Goal: Use online tool/utility: Use online tool/utility

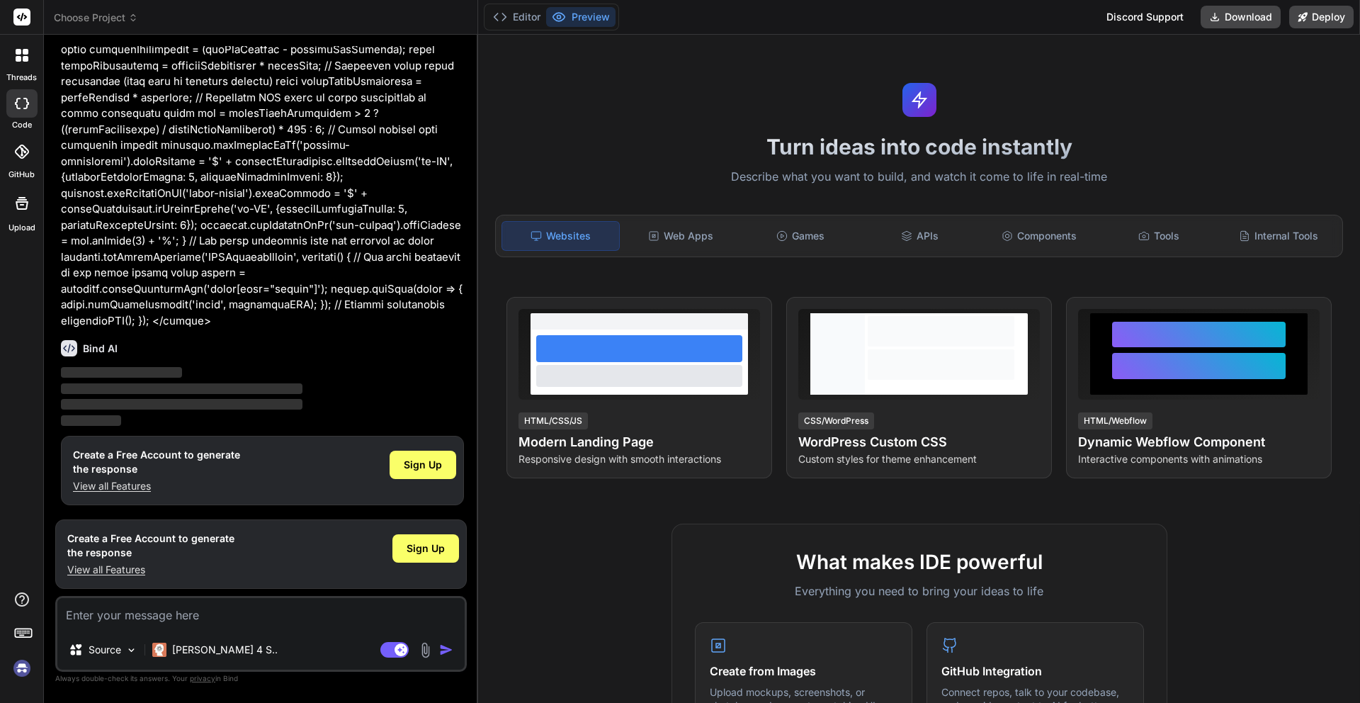
scroll to position [548, 0]
click at [21, 662] on img at bounding box center [22, 668] width 24 height 24
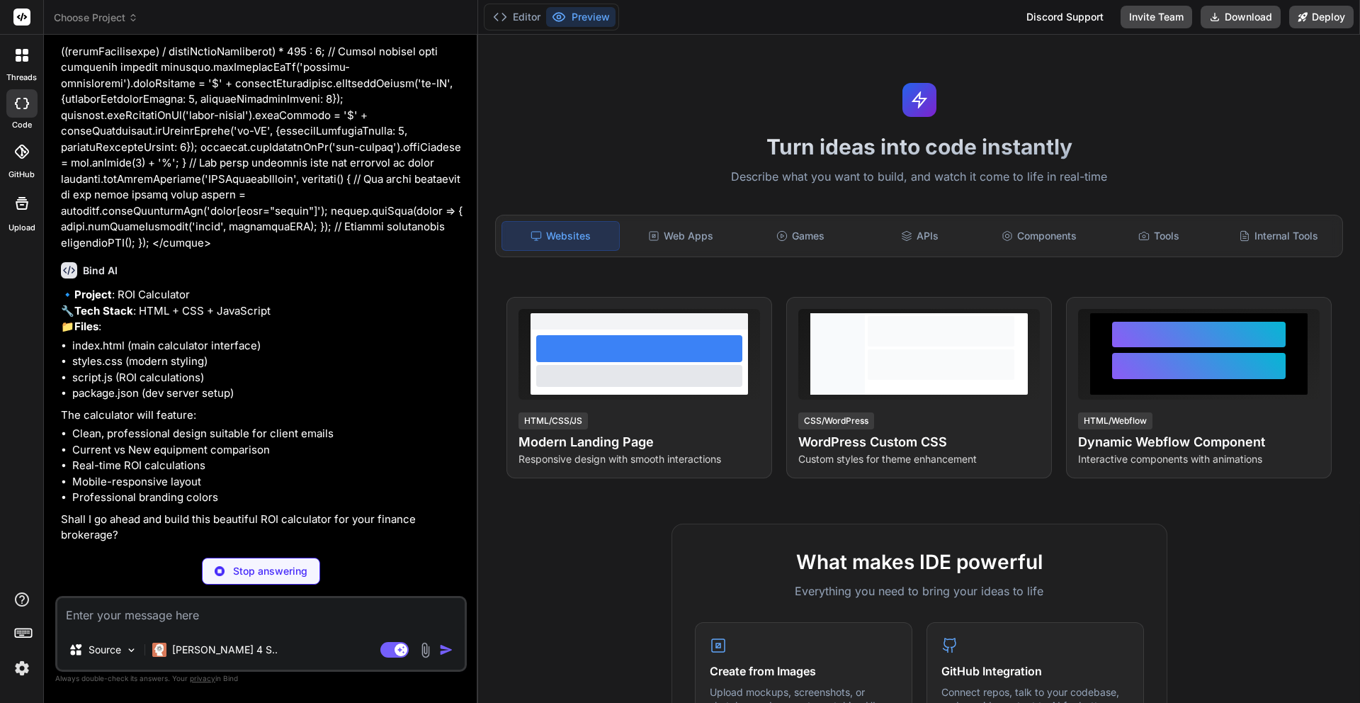
scroll to position [578, 0]
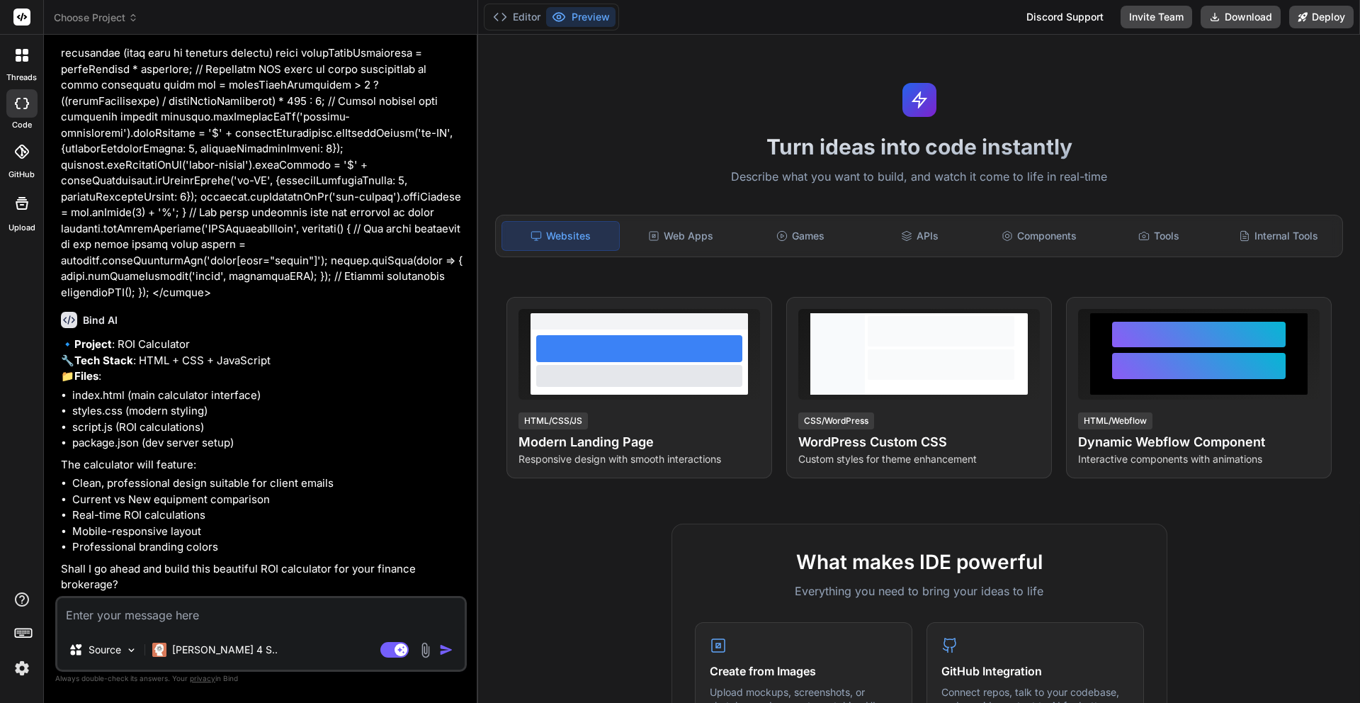
type textarea "x"
click at [185, 609] on textarea at bounding box center [260, 614] width 407 height 32
type textarea "Y"
type textarea "x"
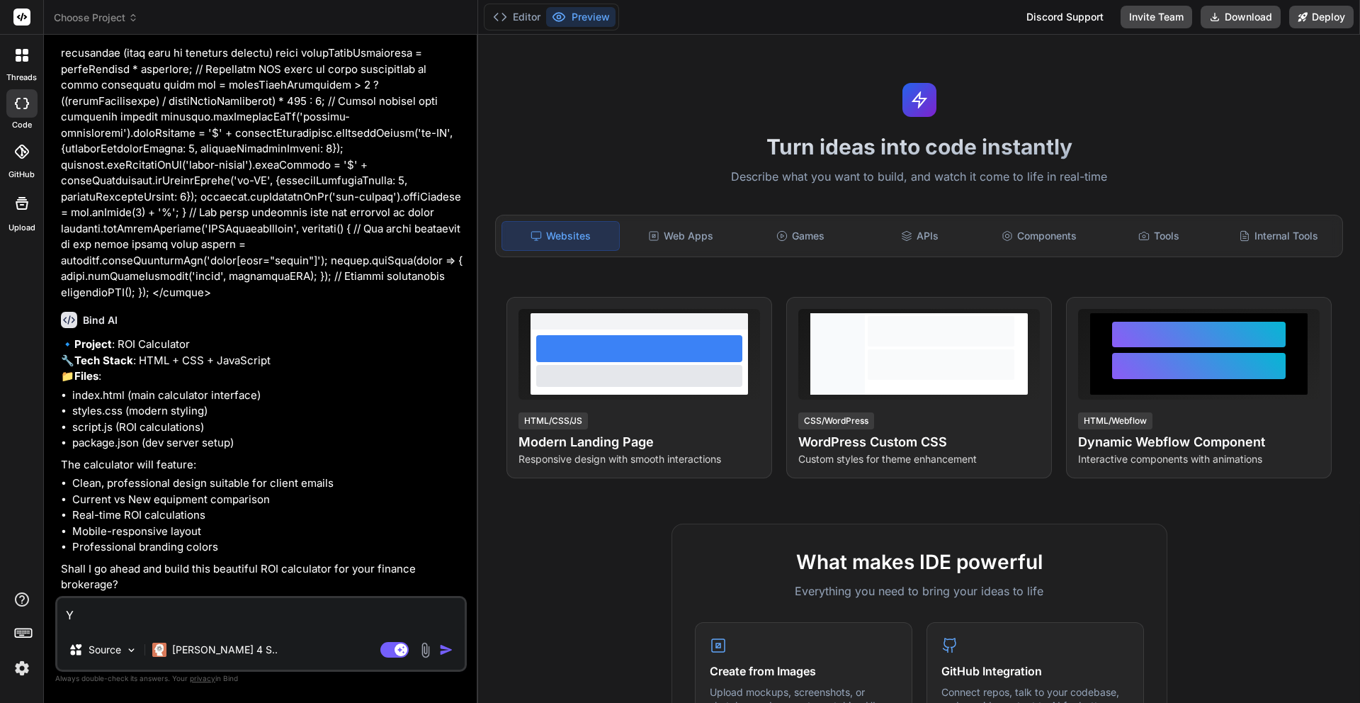
type textarea "Ye"
type textarea "x"
type textarea "Yes"
type textarea "x"
type textarea "Yes,"
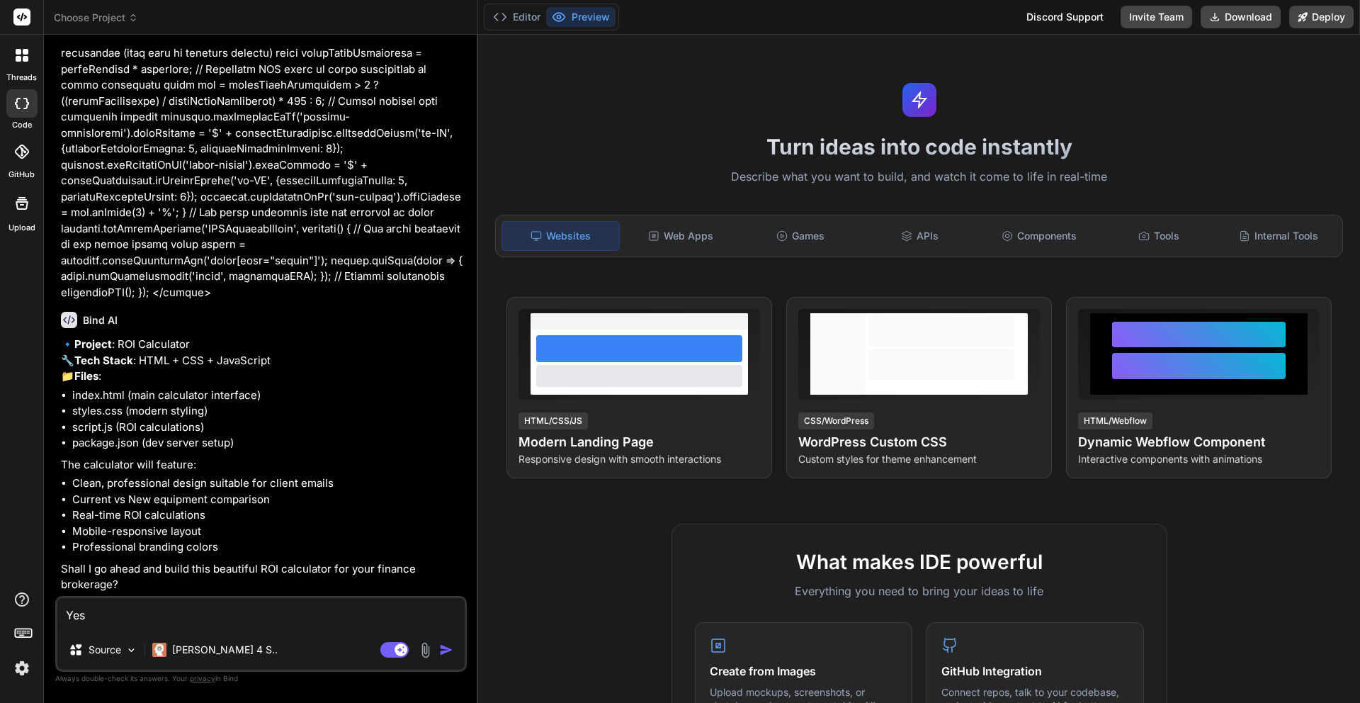
type textarea "x"
type textarea "Yes,"
type textarea "x"
type textarea "Yes, y"
type textarea "x"
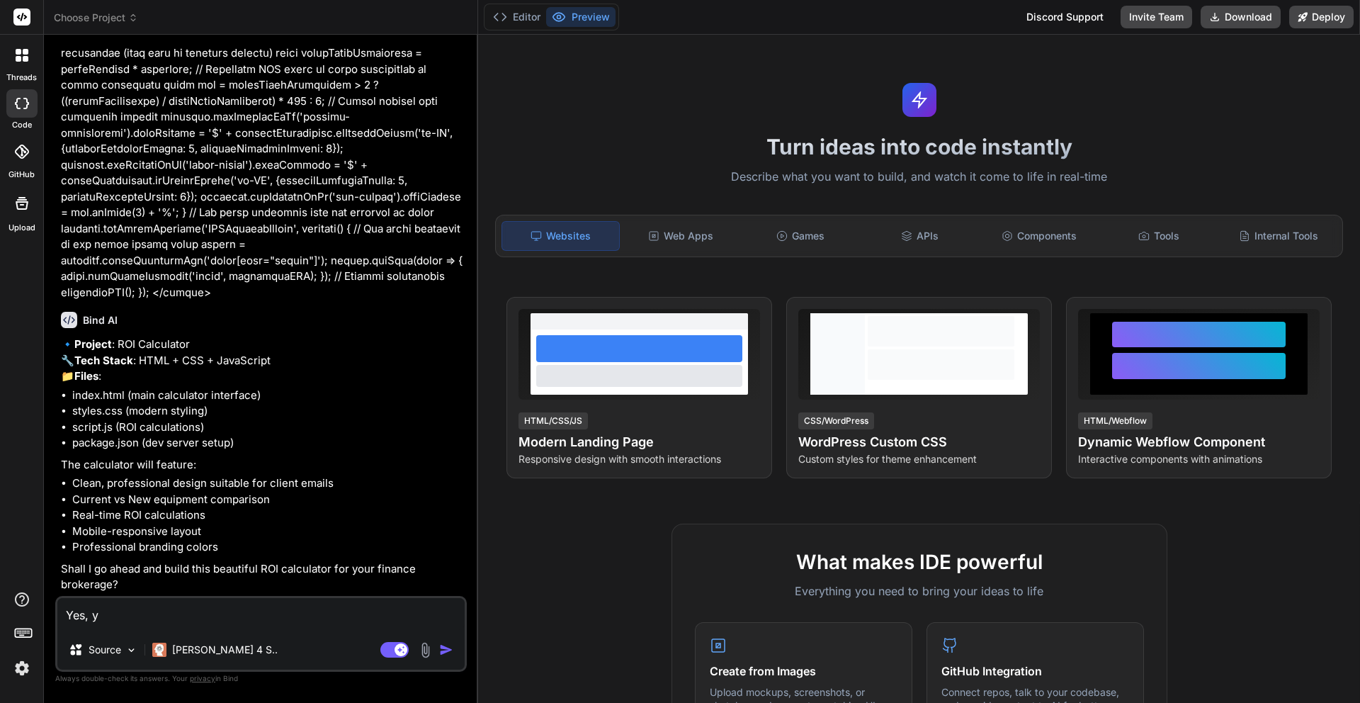
type textarea "Yes, yo"
type textarea "x"
type textarea "Yes, you"
type textarea "x"
type textarea "Yes, you"
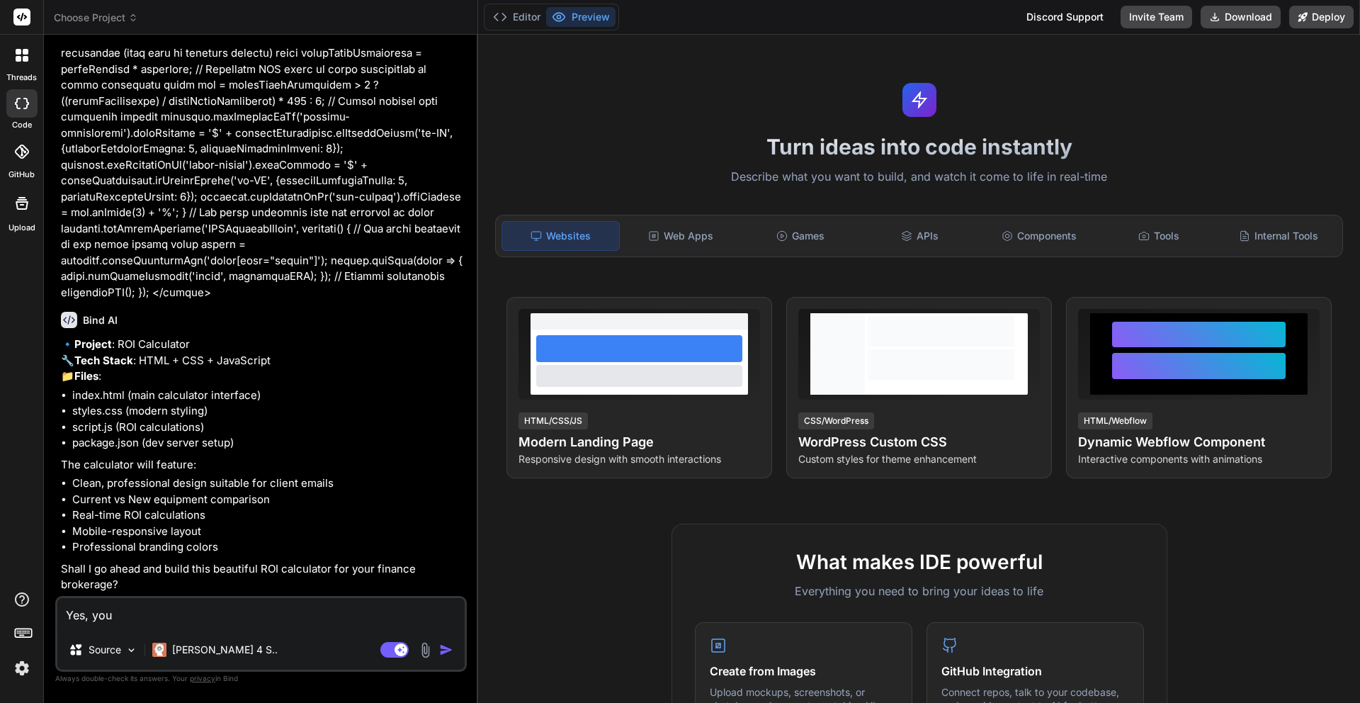
type textarea "x"
type textarea "Yes, you c"
type textarea "x"
type textarea "Yes, you ca"
type textarea "x"
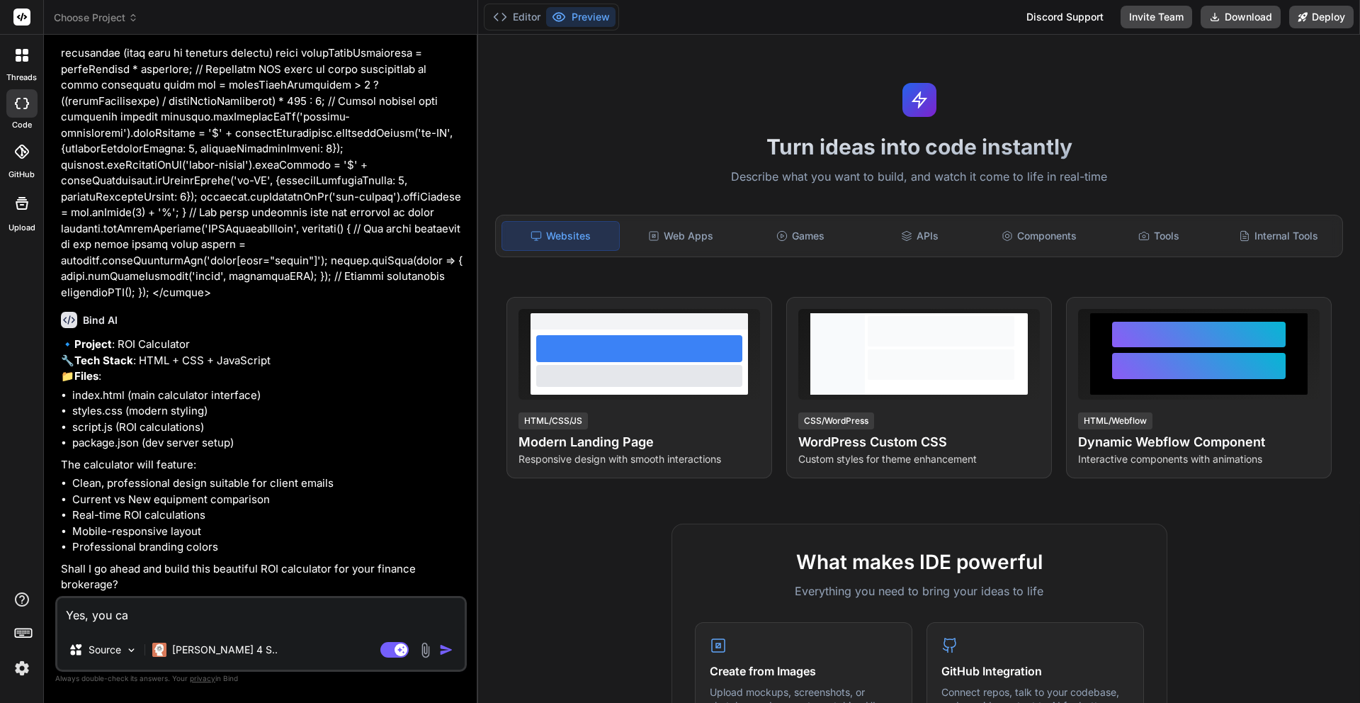
type textarea "Yes, you can"
type textarea "x"
type textarea "Yes, you can"
type textarea "x"
type textarea "Yes, you can p"
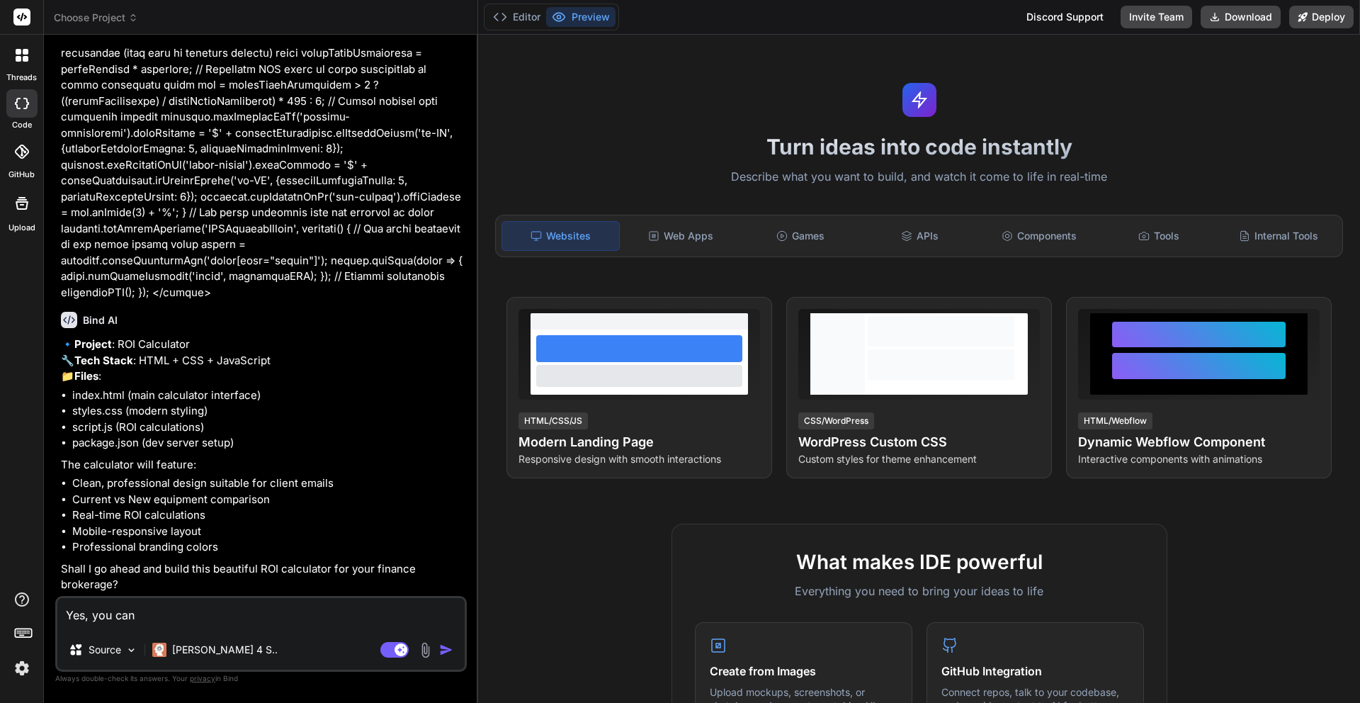
type textarea "x"
type textarea "Yes, you can pu"
type textarea "x"
type textarea "Yes, you can put"
type textarea "x"
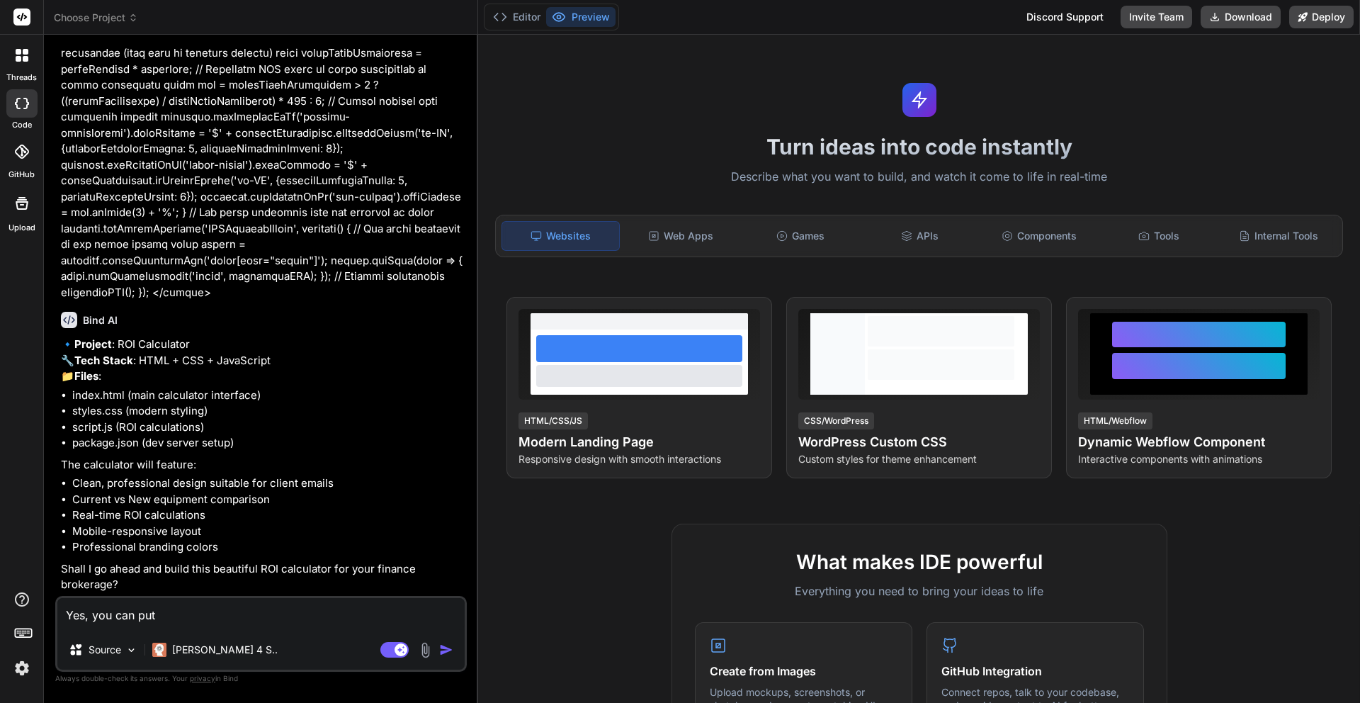
type textarea "Yes, you can put"
type textarea "x"
type textarea "Yes, you can put t"
type textarea "x"
type textarea "Yes, you can put th"
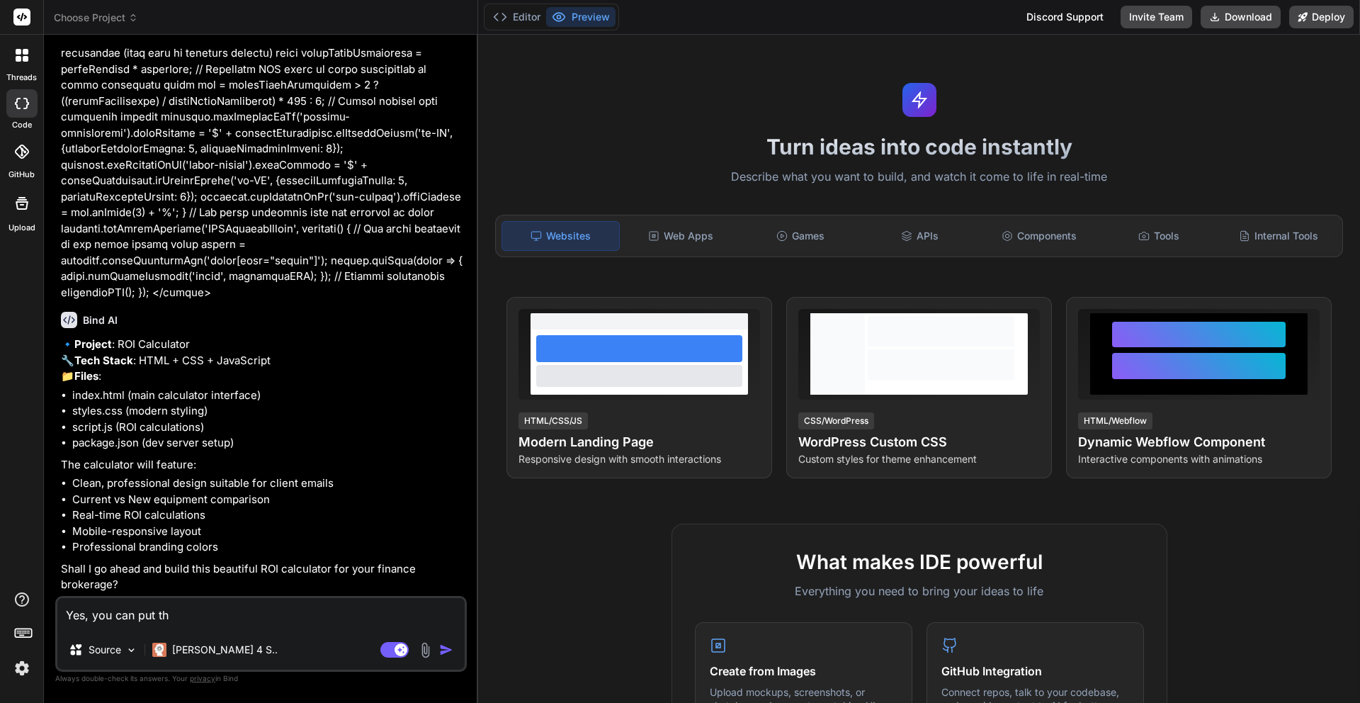
type textarea "x"
type textarea "Yes, you can put the"
type textarea "x"
type textarea "Yes, you can put the"
type textarea "x"
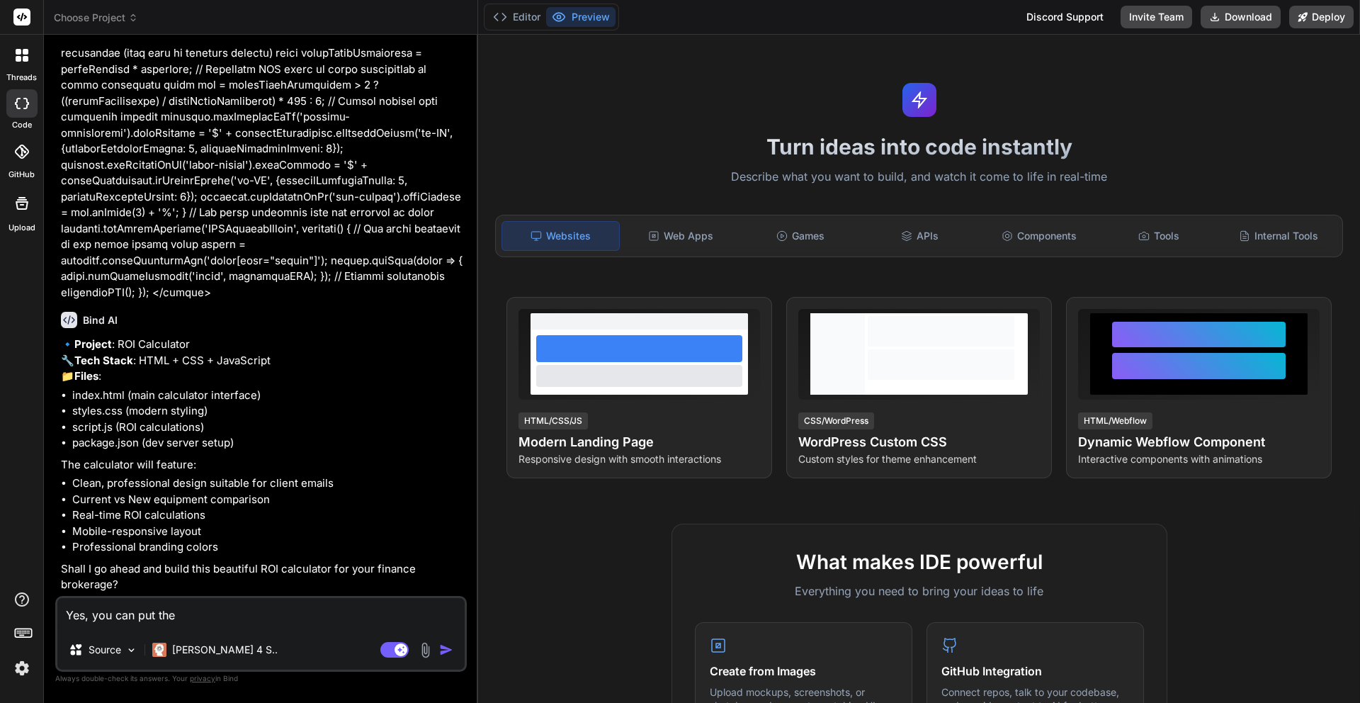
type textarea "Yes, you can put the c"
type textarea "x"
type textarea "Yes, you can put the co"
type textarea "x"
type textarea "Yes, you can put the com"
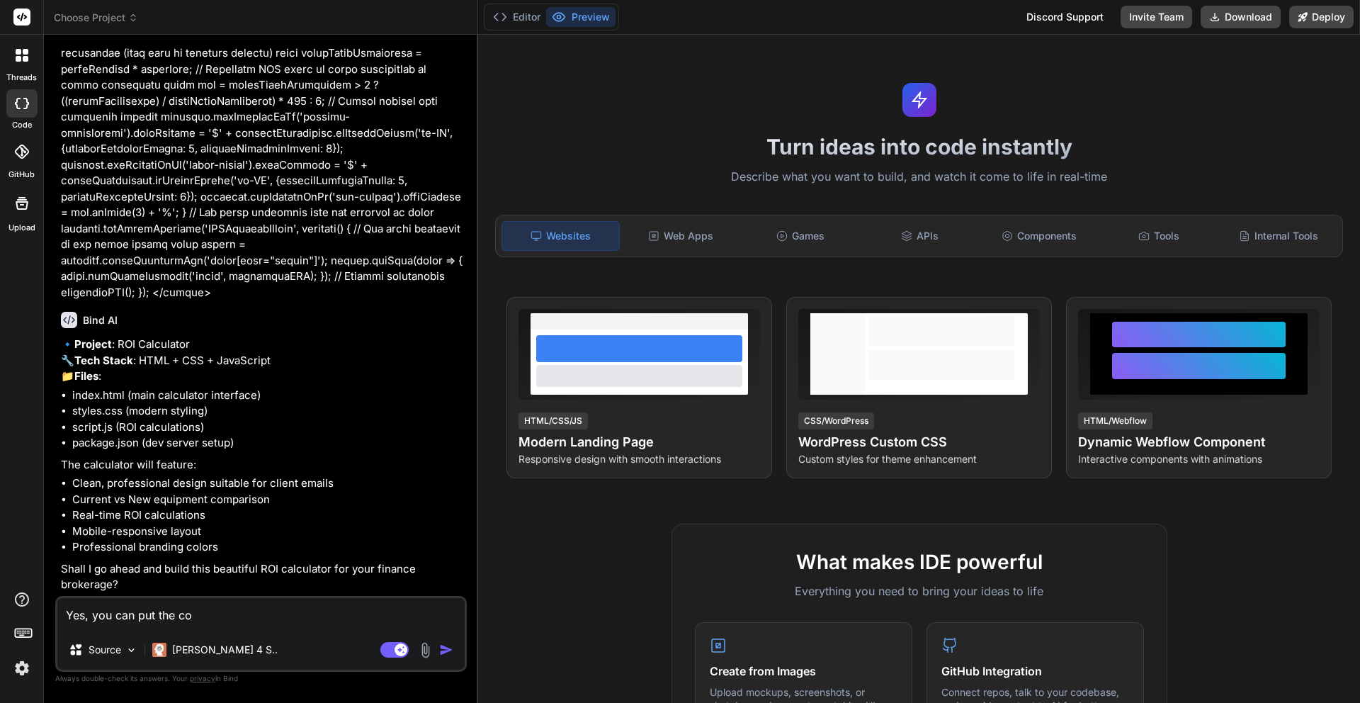
type textarea "x"
type textarea "Yes, you can put the comp"
type textarea "x"
type textarea "Yes, you can put the compa"
type textarea "x"
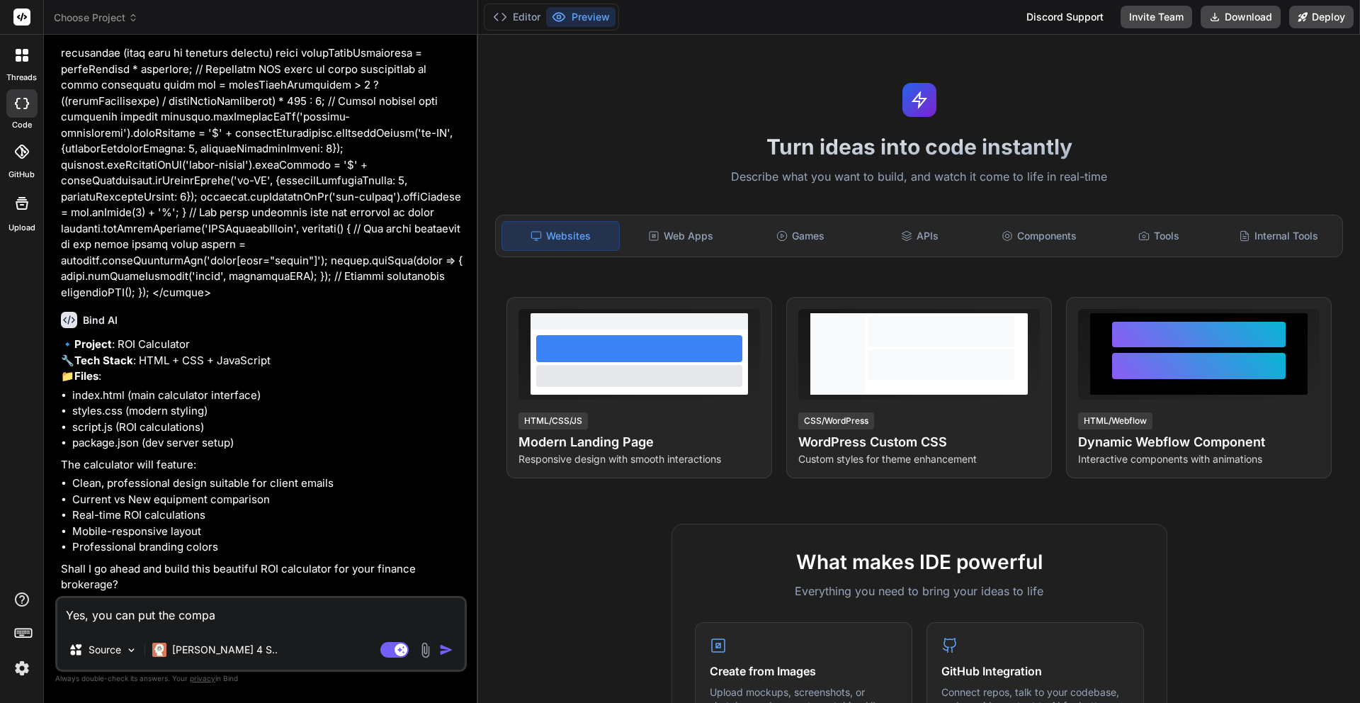
type textarea "Yes, you can put the compan"
type textarea "x"
type textarea "Yes, you can put the company"
type textarea "x"
type textarea "Yes, you can put the company"
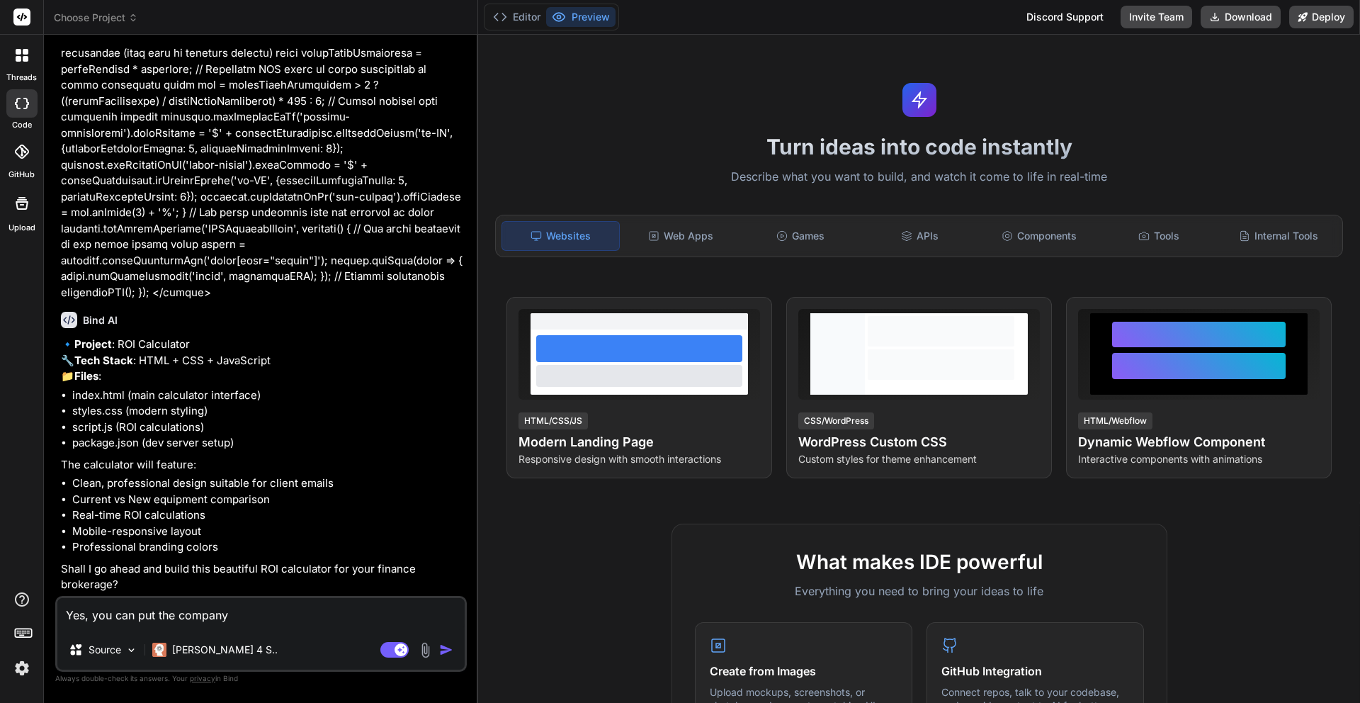
type textarea "x"
type textarea "Yes, you can put the company i"
type textarea "x"
type textarea "Yes, you can put the company it"
type textarea "x"
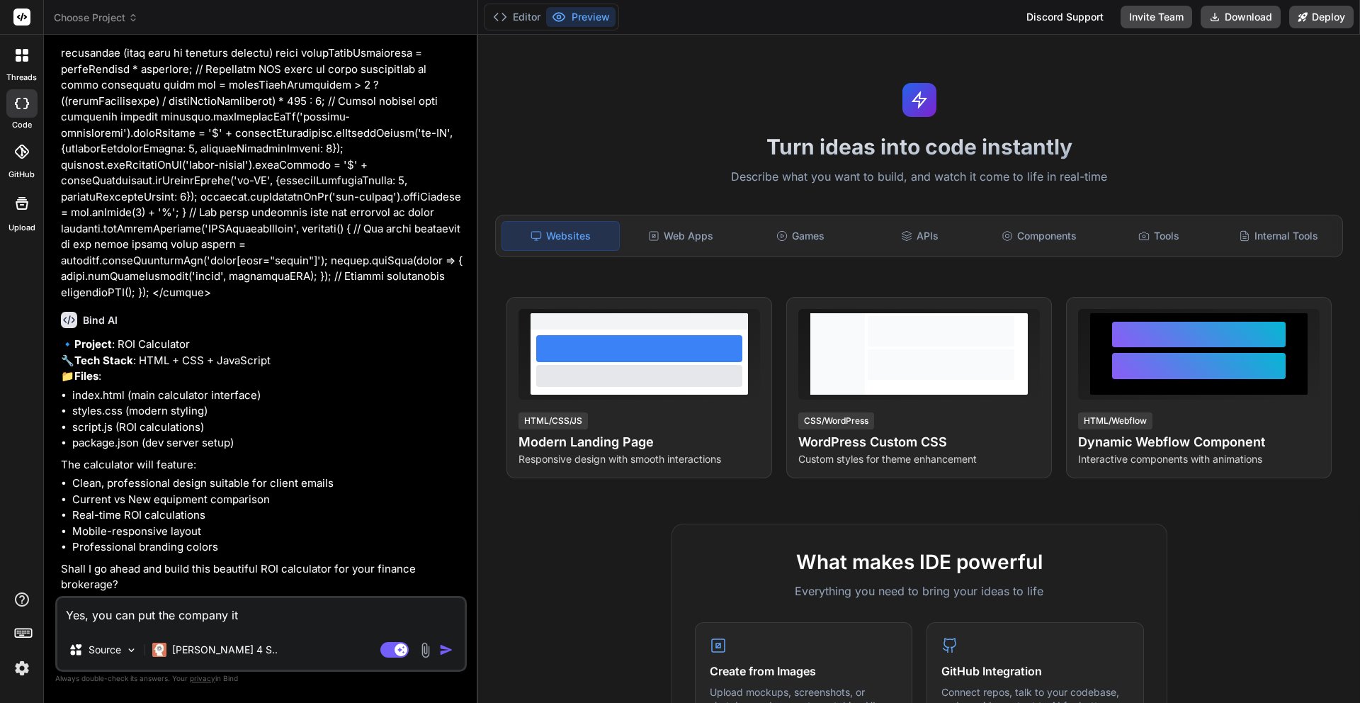
type textarea "Yes, you can put the company i"
type textarea "x"
type textarea "Yes, you can put the company"
type textarea "x"
type textarea "Yes, you can put the company"
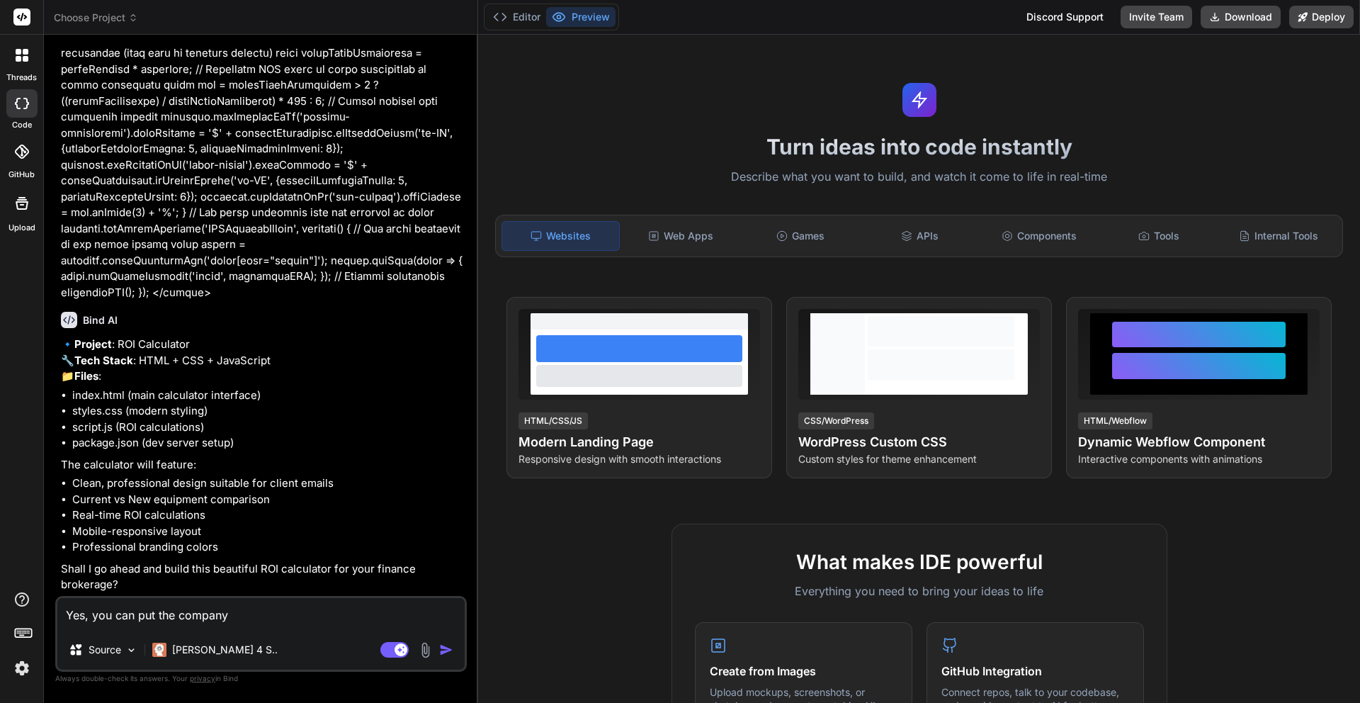
type textarea "x"
type textarea "Yes, you can put the compan"
type textarea "x"
type textarea "Yes, you can put the compa"
type textarea "x"
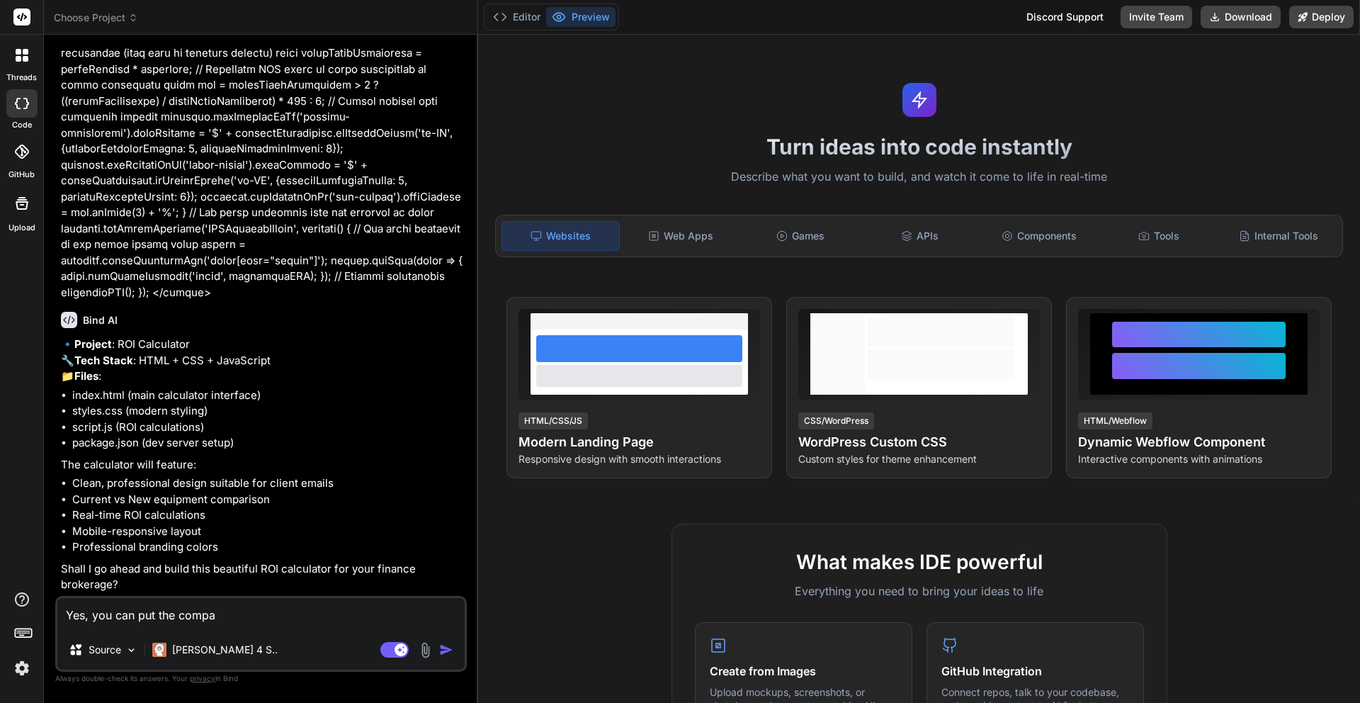
type textarea "Yes, you can put the comp"
type textarea "x"
type textarea "Yes, you can put the com"
type textarea "x"
type textarea "Yes, you can put the co"
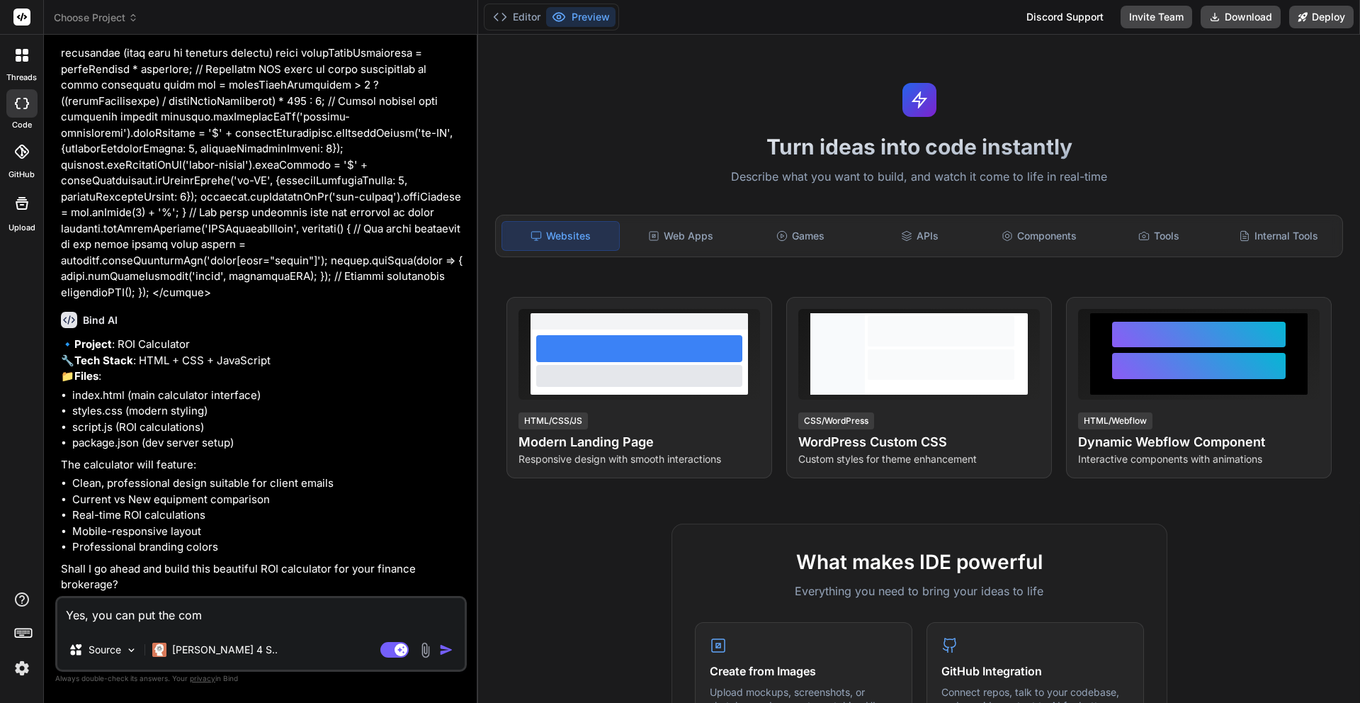
type textarea "x"
type textarea "Yes, you can put the c"
type textarea "x"
type textarea "Yes, you can put the"
type textarea "x"
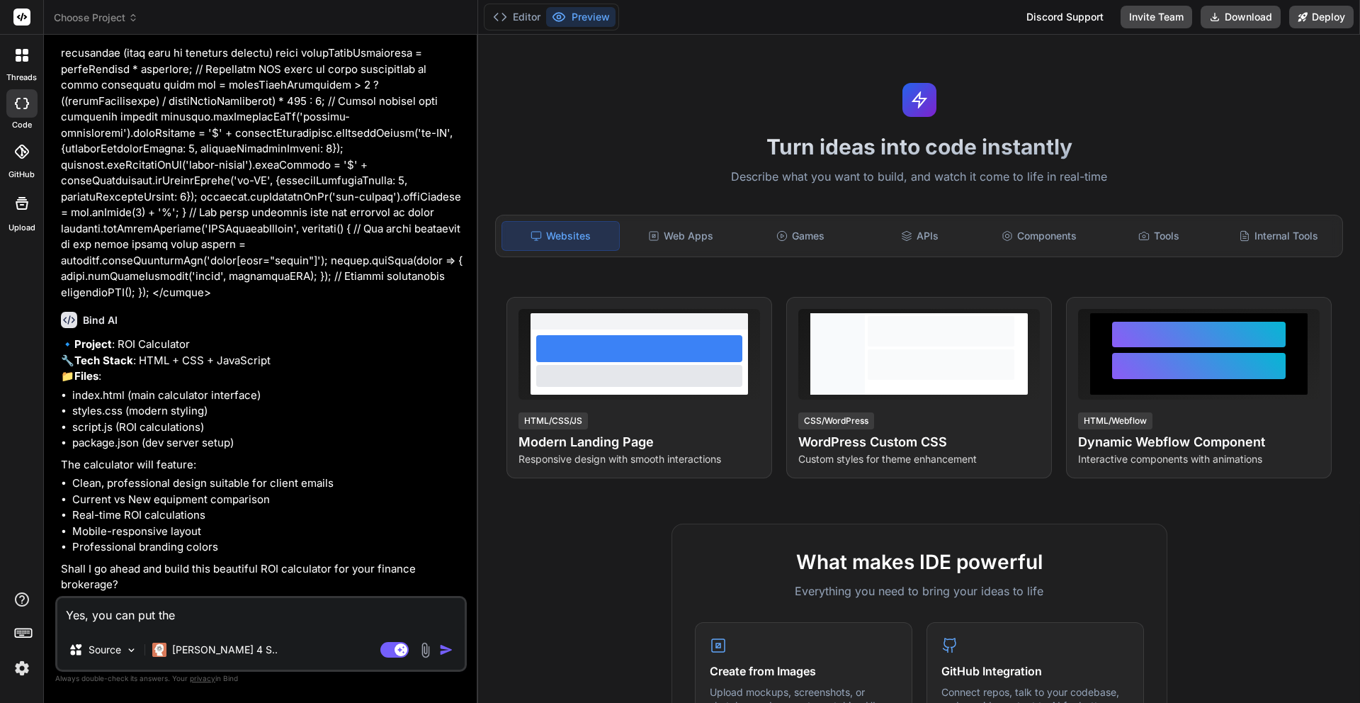
type textarea "Yes, you can put the"
type textarea "x"
type textarea "Yes, you can put th"
type textarea "x"
type textarea "Yes, you can put t"
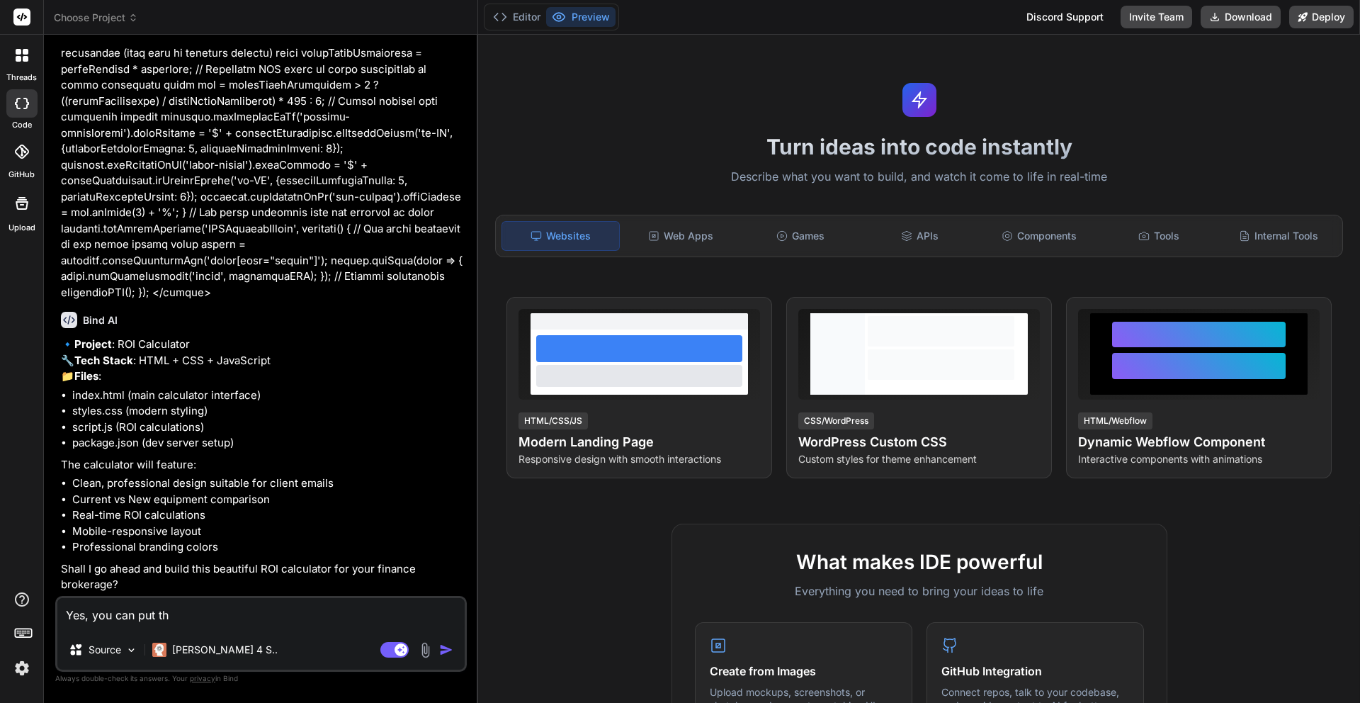
type textarea "x"
type textarea "Yes, you can put"
type textarea "x"
type textarea "Yes, you can put"
type textarea "x"
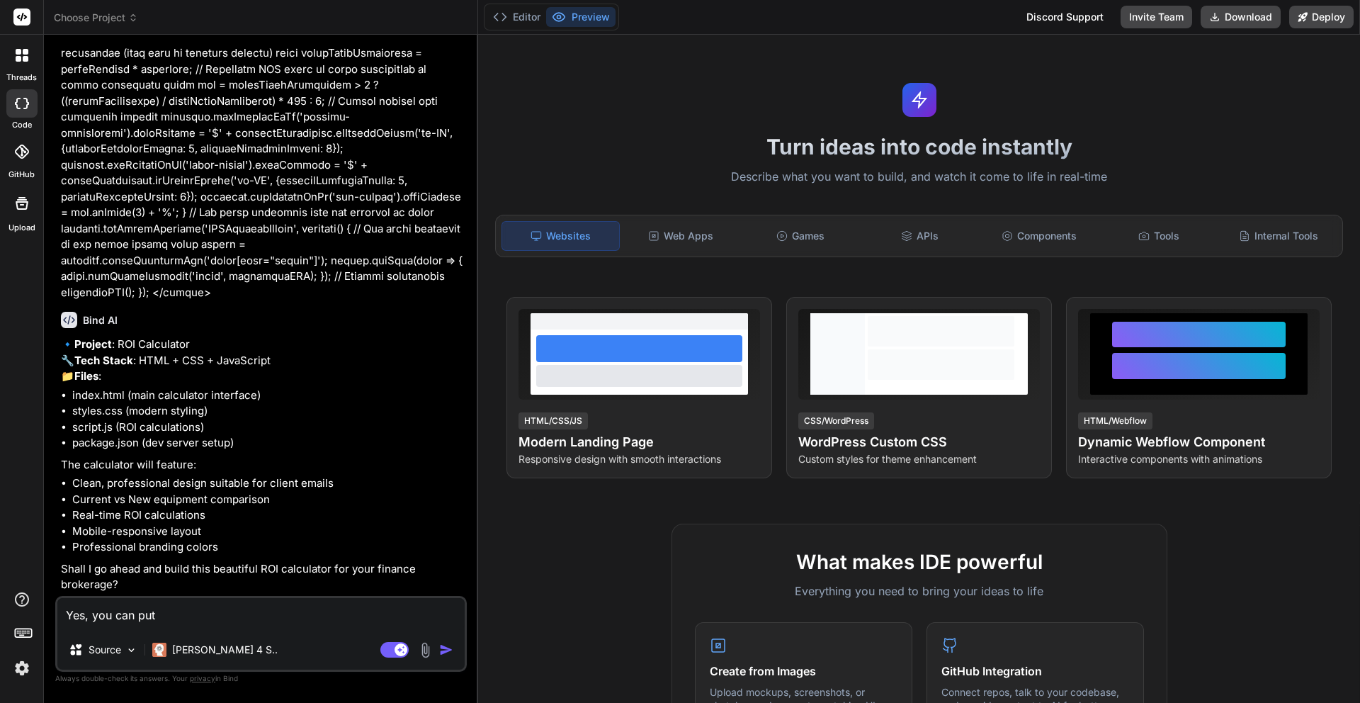
type textarea "Yes, you can pu"
type textarea "x"
type textarea "Yes, you can p"
type textarea "x"
type textarea "Yes, you can"
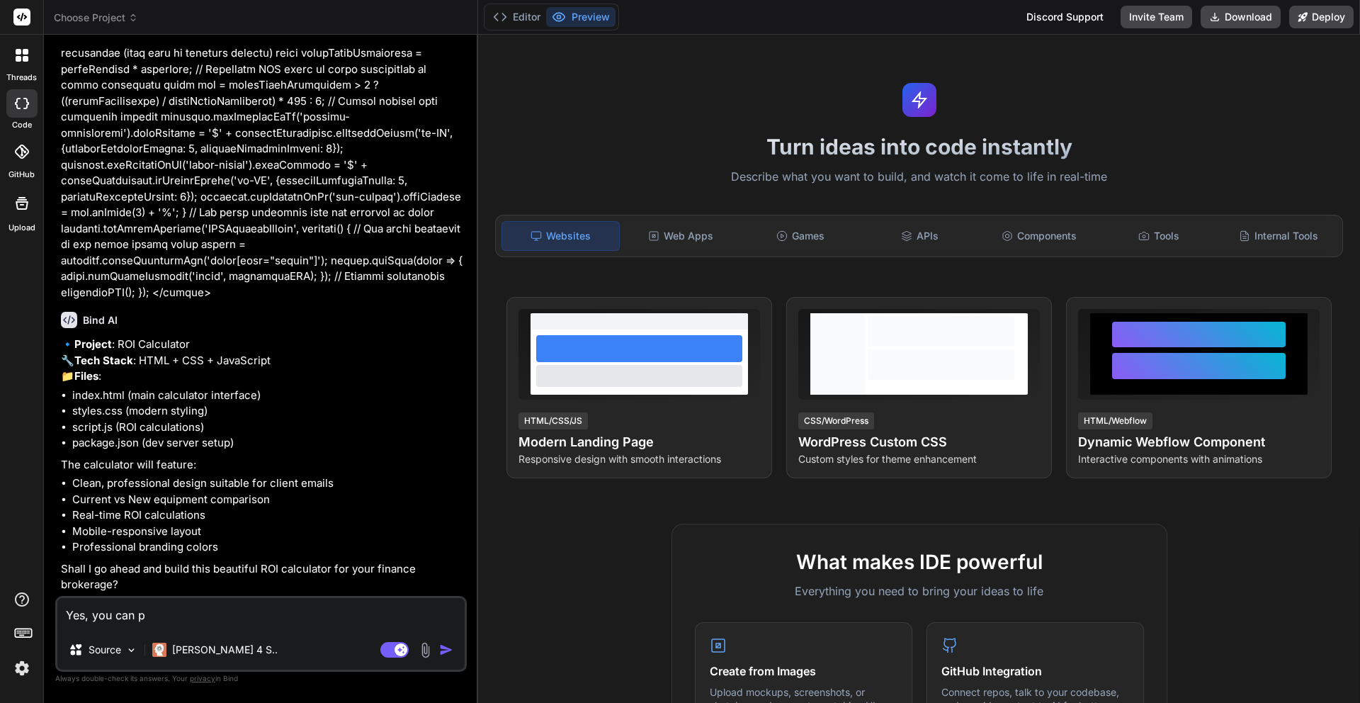
type textarea "x"
type textarea "Yes, you can b"
type textarea "x"
type textarea "Yes, you can br"
type textarea "x"
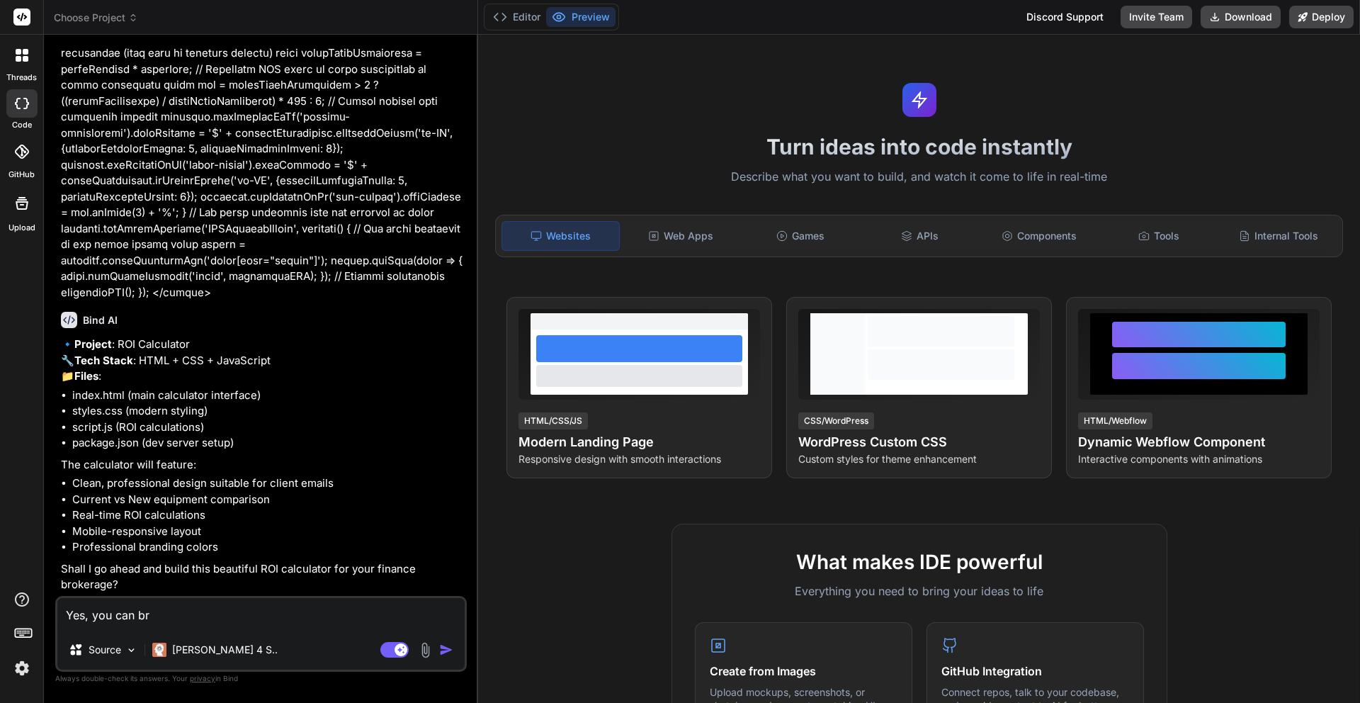
type textarea "Yes, you can bra"
type textarea "x"
type textarea "Yes, you can bran"
type textarea "x"
type textarea "Yes, you can brand"
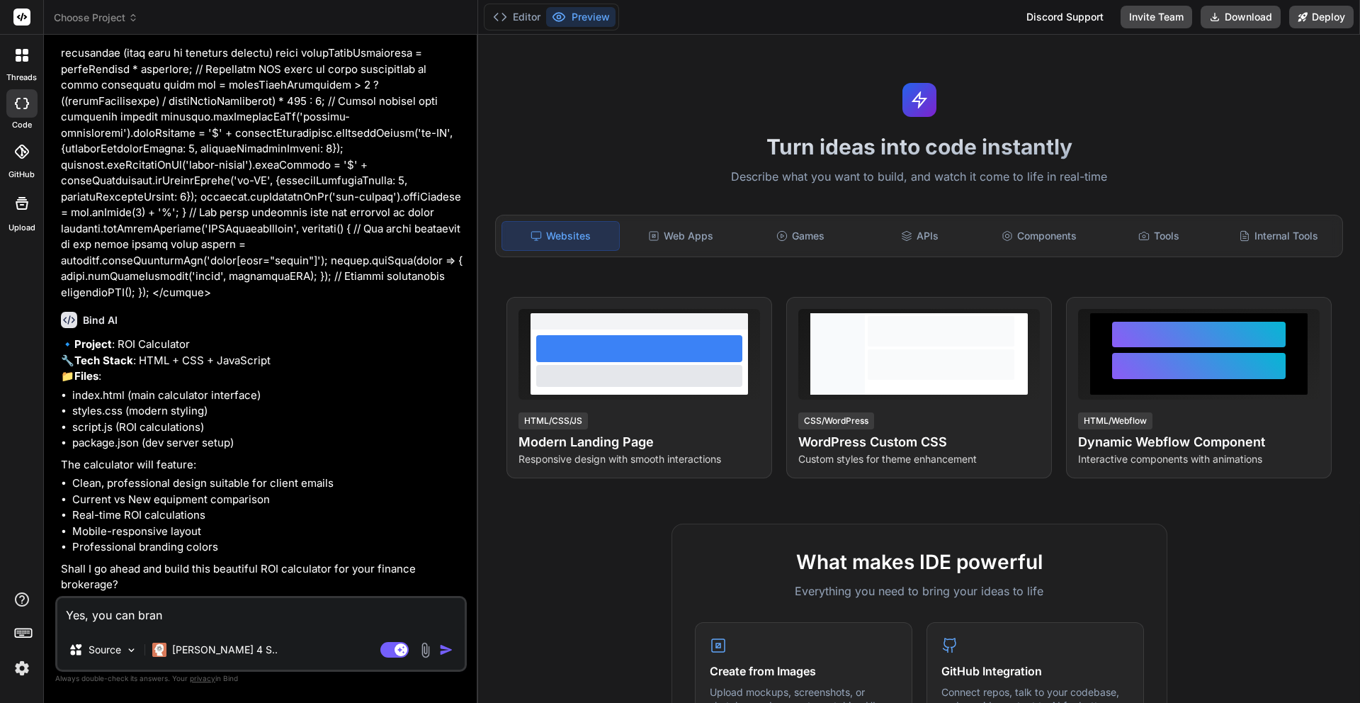
type textarea "x"
type textarea "Yes, you can [PERSON_NAME]"
type textarea "x"
type textarea "Yes, you can brandit"
type textarea "x"
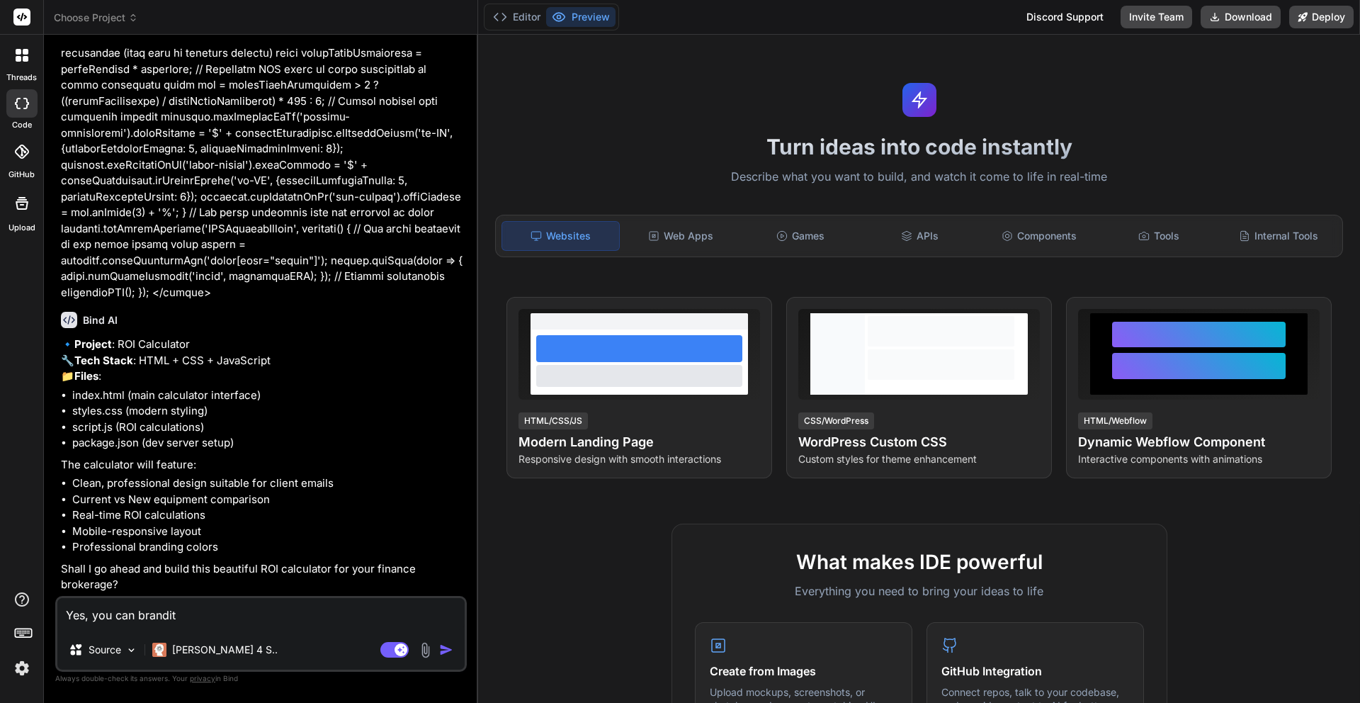
type textarea "Yes, you can brandit"
type textarea "x"
type textarea "Yes, you can brandit f"
type textarea "x"
type textarea "Yes, you can brandit fo"
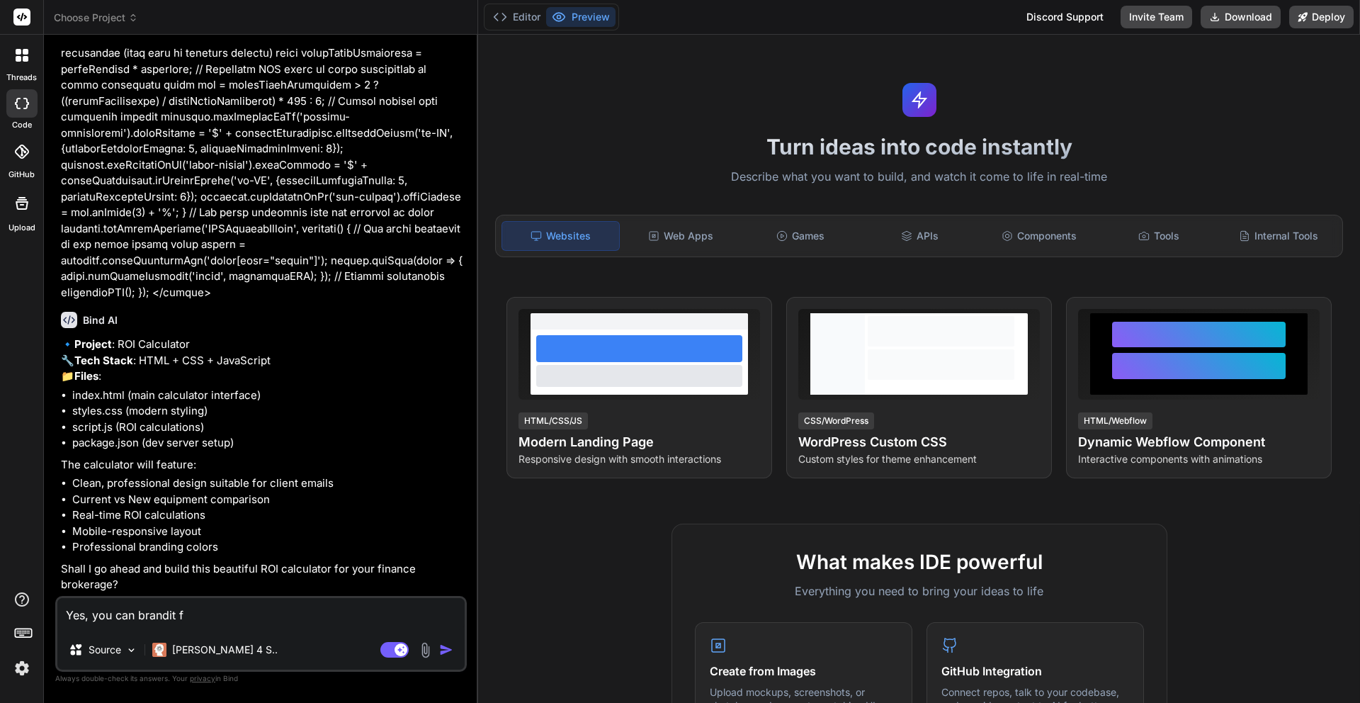
type textarea "x"
type textarea "Yes, you can brandit for"
type textarea "x"
type textarea "Yes, you can brandit for"
type textarea "x"
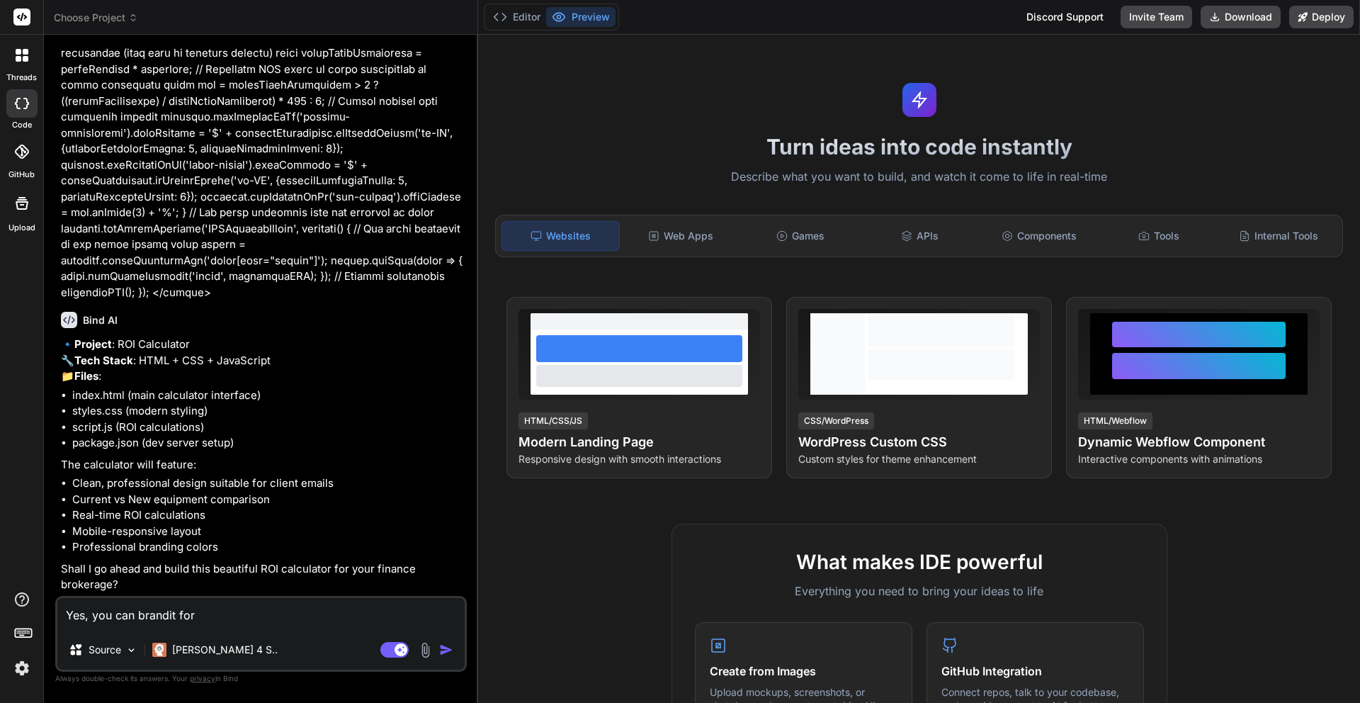
type textarea "Yes, you can brandit for P"
type textarea "x"
type textarea "Yes, you can brandit for Pr"
type textarea "x"
type textarea "Yes, you can brandit for Pro"
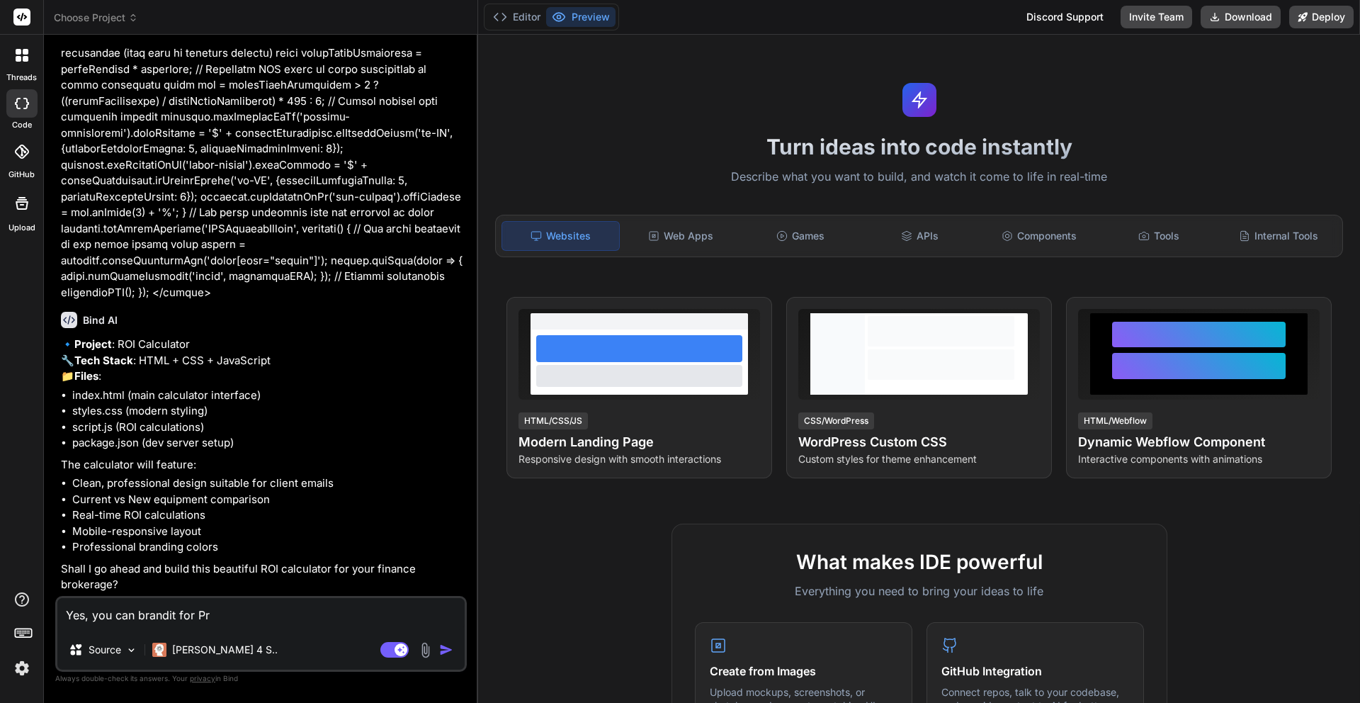
type textarea "x"
type textarea "Yes, you can brandit for Pro"
type textarea "x"
type textarea "Yes, you can brandit for Pro B"
type textarea "x"
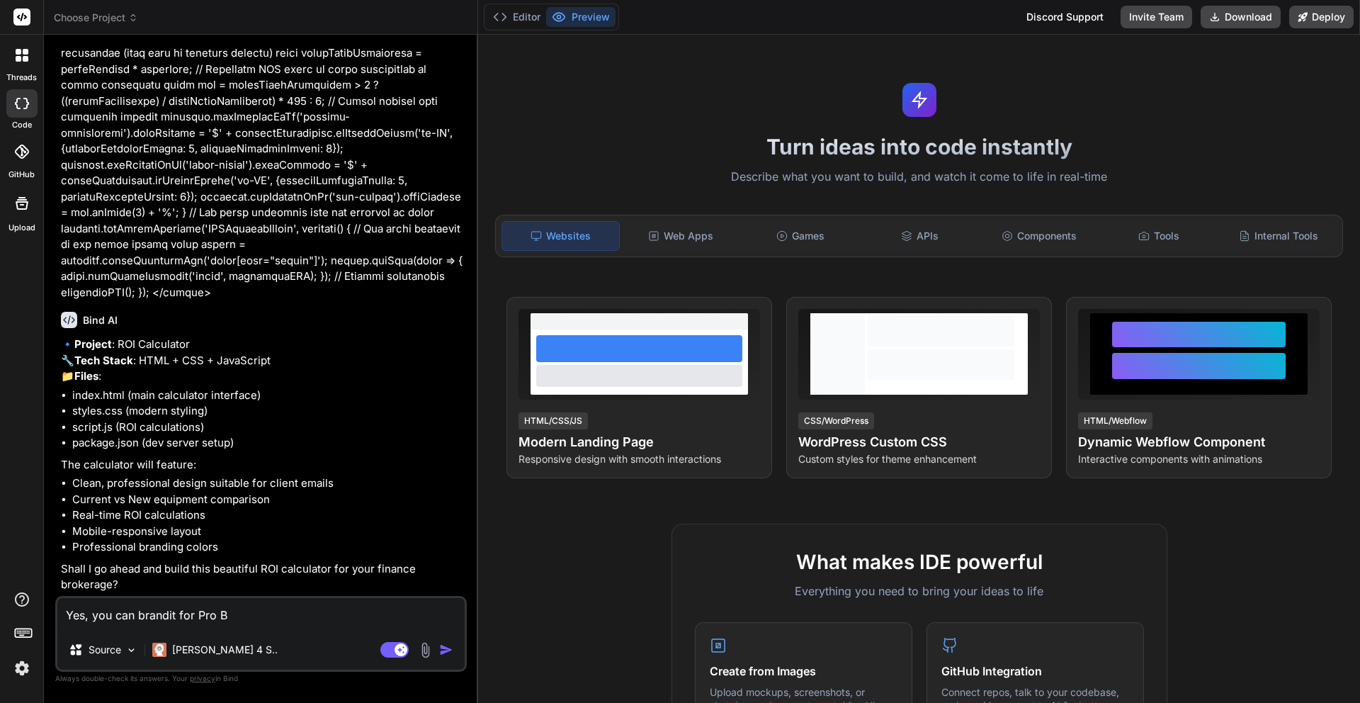
type textarea "Yes, you can brandit for Pro Bu"
type textarea "x"
type textarea "Yes, you can brandit for Pro Bus"
type textarea "x"
type textarea "Yes, you can brandit for Pro Busi"
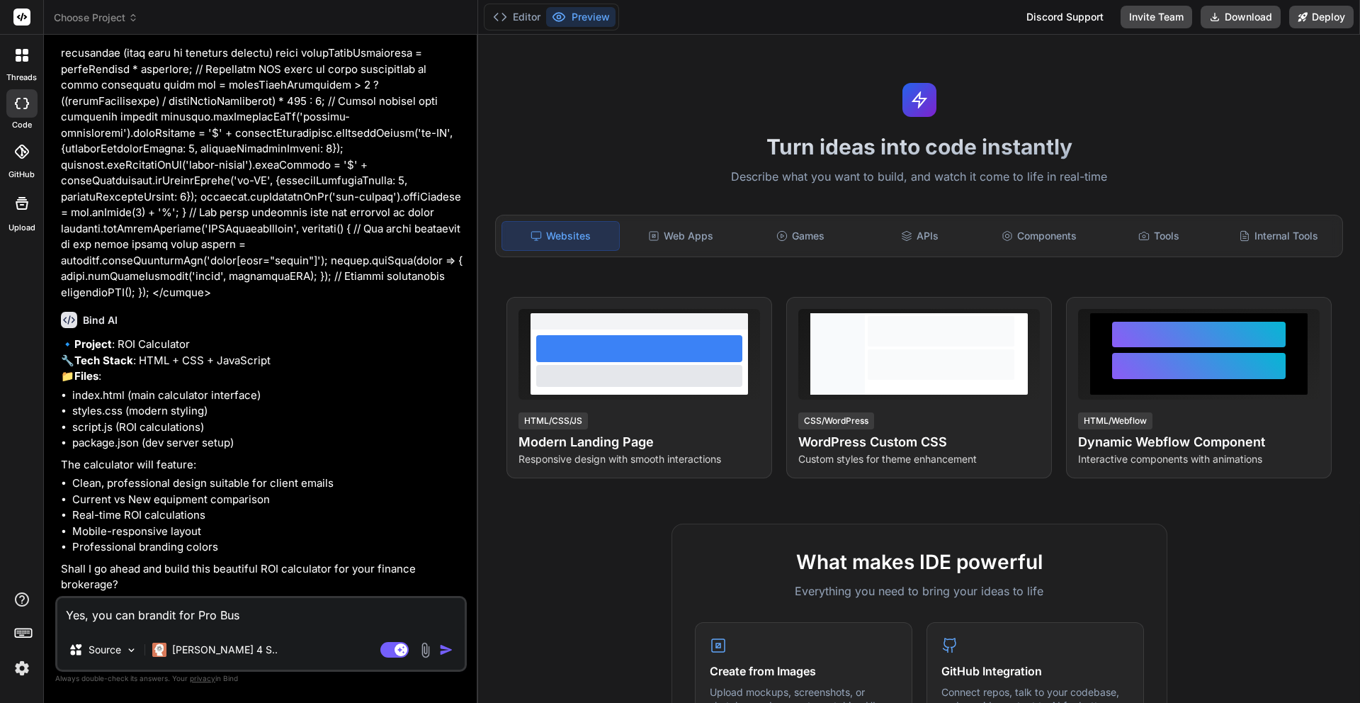
type textarea "x"
type textarea "Yes, you can brandit for Pro Busin"
type textarea "x"
type textarea "Yes, you can brandit for Pro Busine"
type textarea "x"
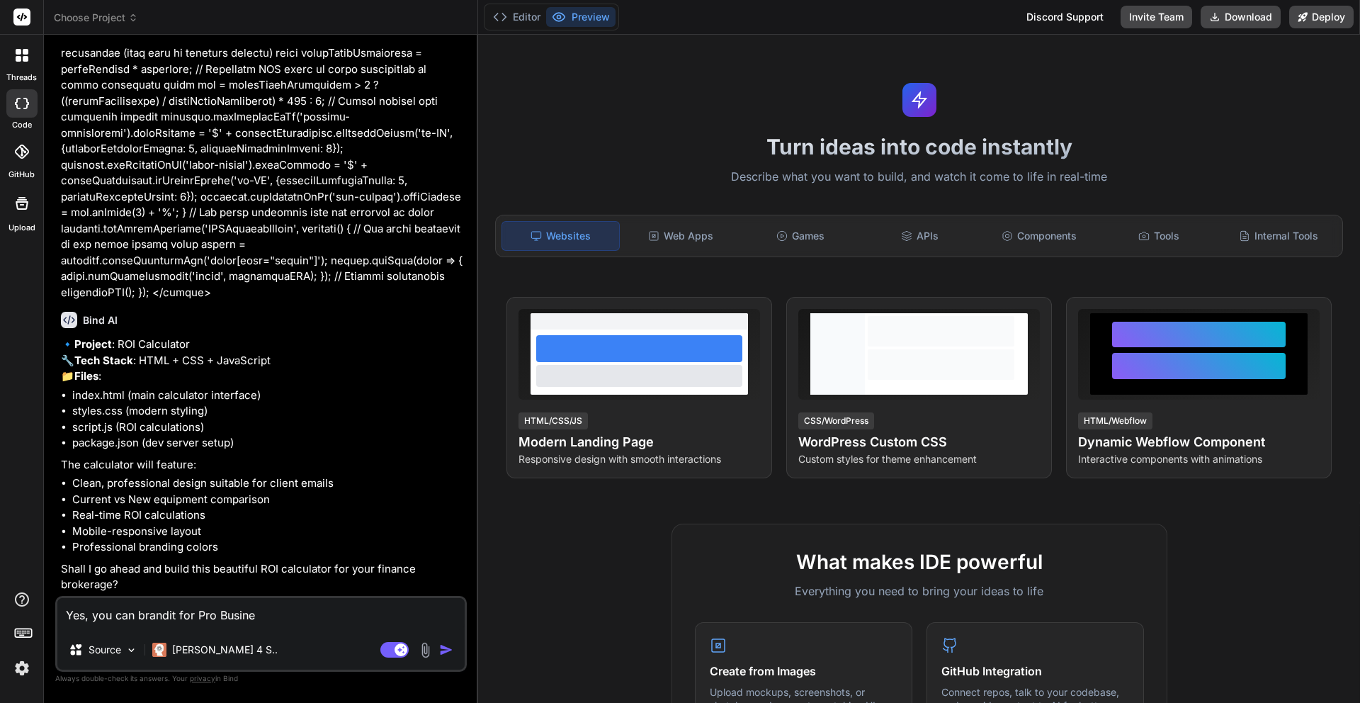
type textarea "Yes, you can brandit for Pro Busines"
type textarea "x"
type textarea "Yes, you can brandit for Pro Busines"
type textarea "x"
type textarea "Yes, you can brandit for Pro Busines S"
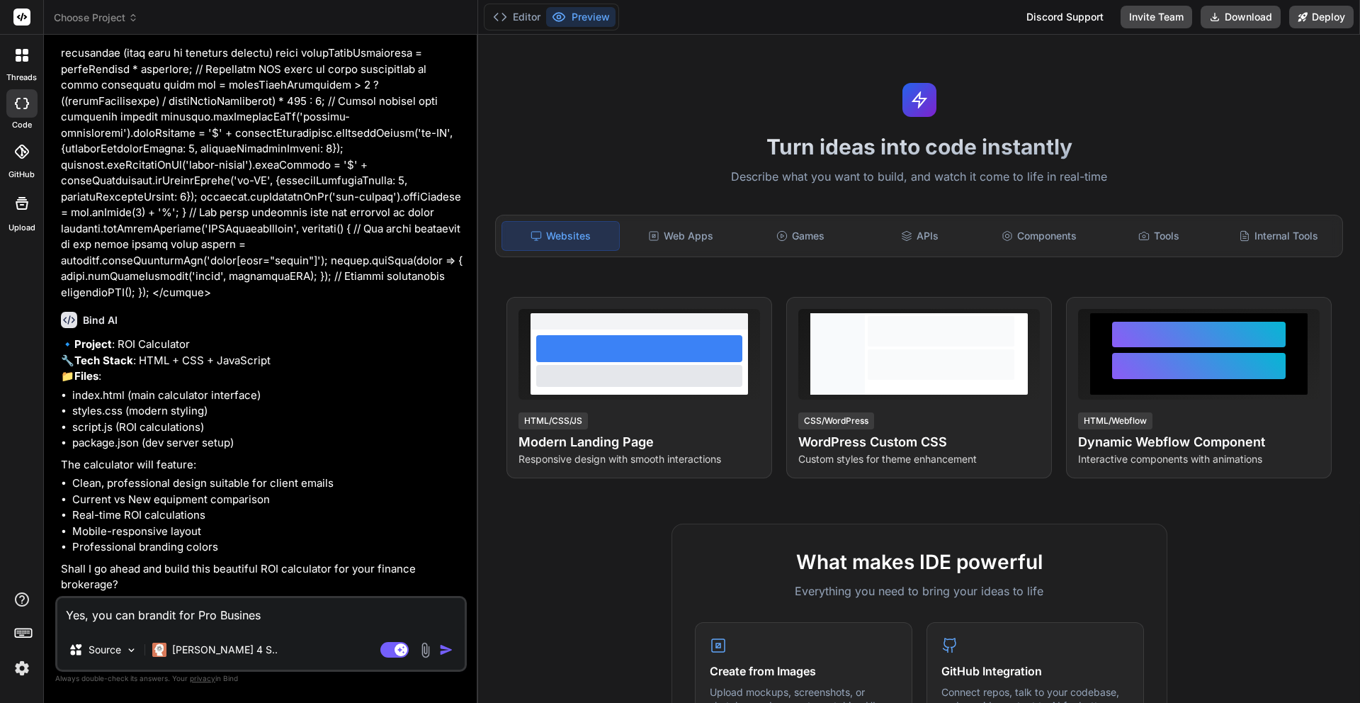
type textarea "x"
type textarea "Yes, you can brandit for Pro Busines Se"
type textarea "x"
type textarea "Yes, you can brandit for Pro Busines S"
type textarea "x"
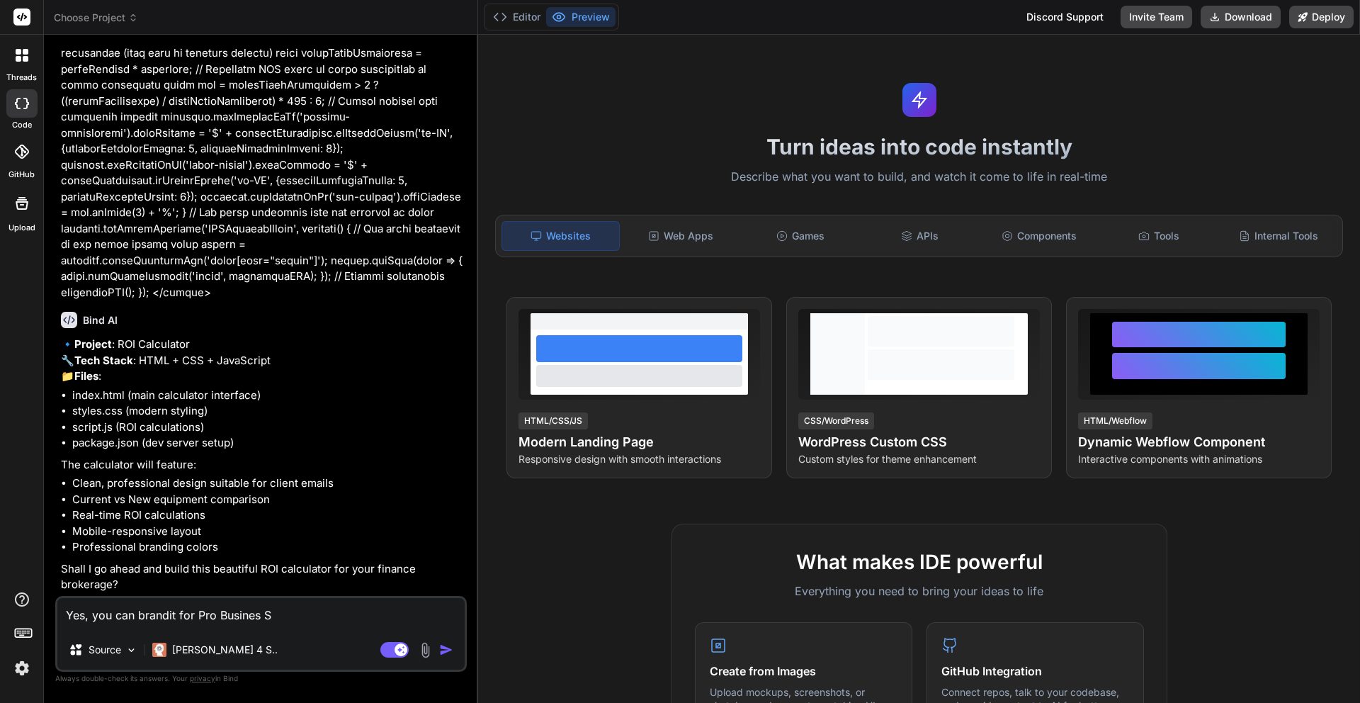
type textarea "Yes, you can brandit for Pro Busines"
type textarea "x"
type textarea "Yes, you can brandit for Pro Busines"
type textarea "x"
type textarea "Yes, you can brandit for Pro Busine"
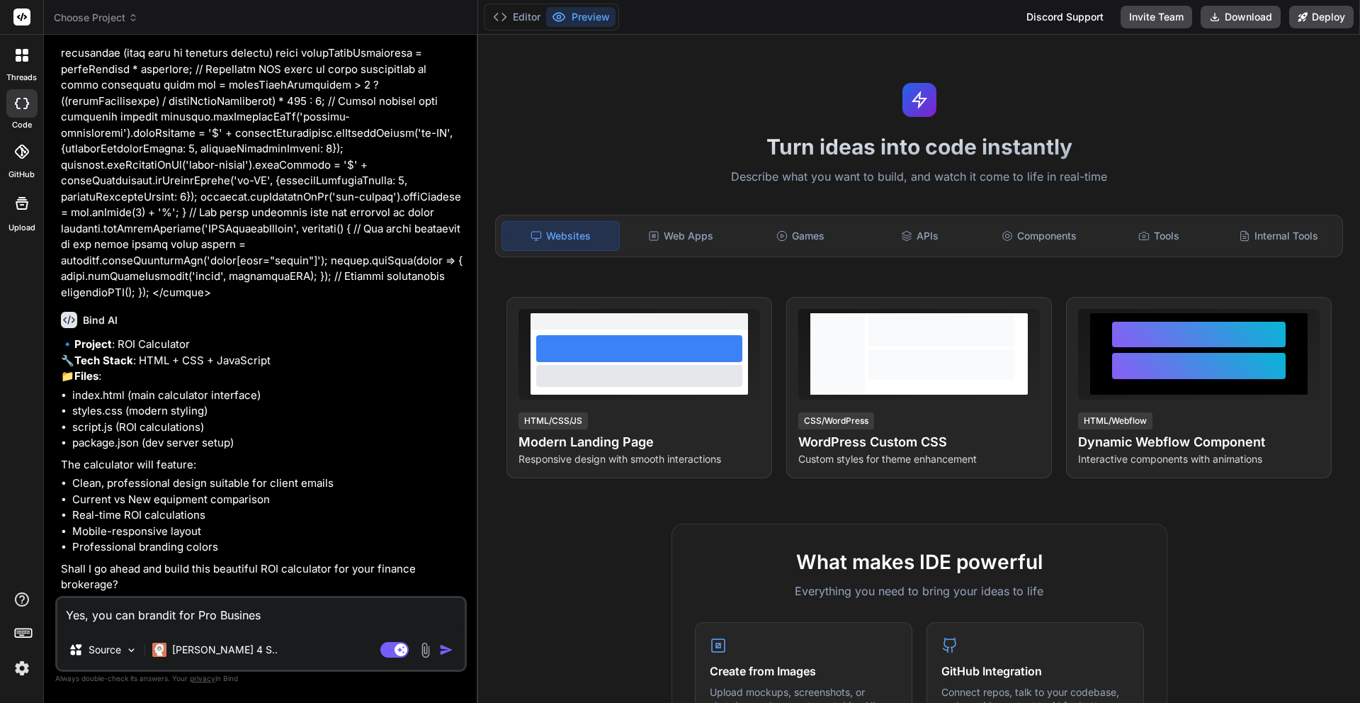
type textarea "x"
type textarea "Yes, you can brandit for Pro Busines"
type textarea "x"
type textarea "Yes, you can brandit for Pro Business"
type textarea "x"
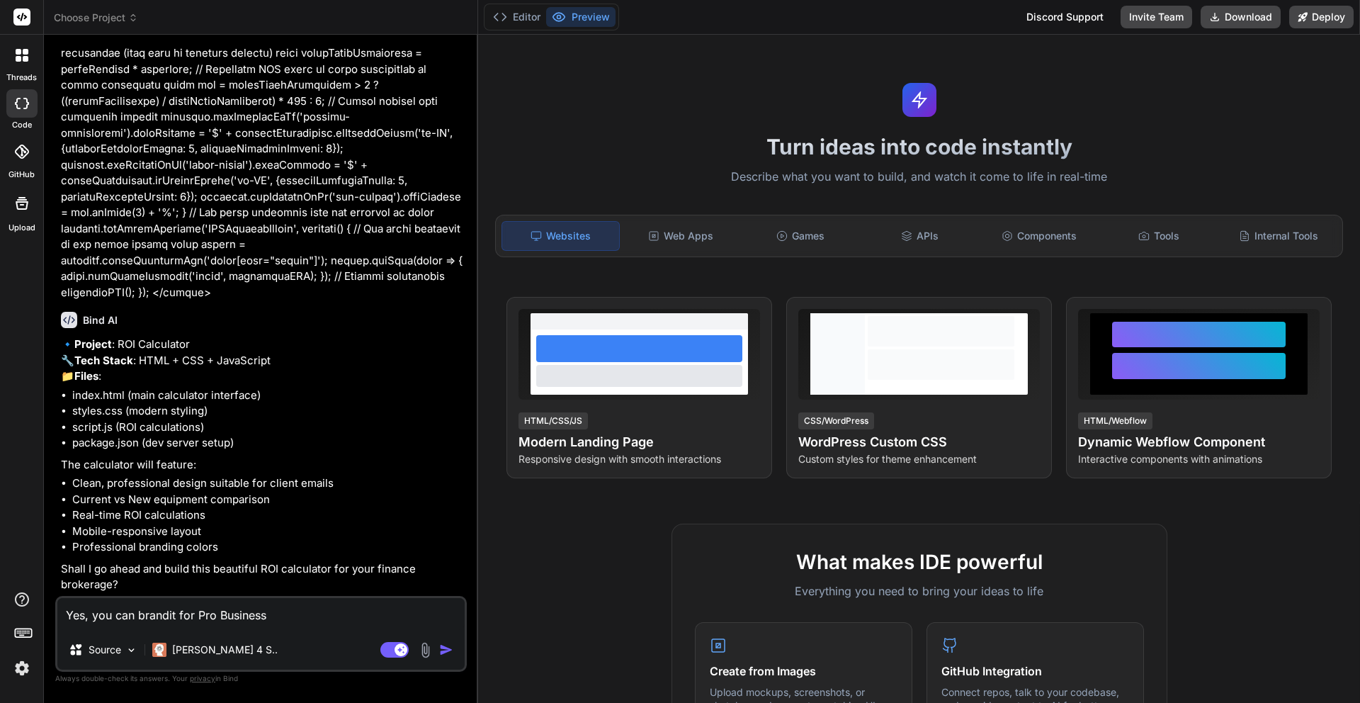
type textarea "Yes, you can brandit for Pro Business"
type textarea "x"
type textarea "Yes, you can brandit for Pro Business S"
type textarea "x"
type textarea "Yes, you can brandit for Pro Business Se"
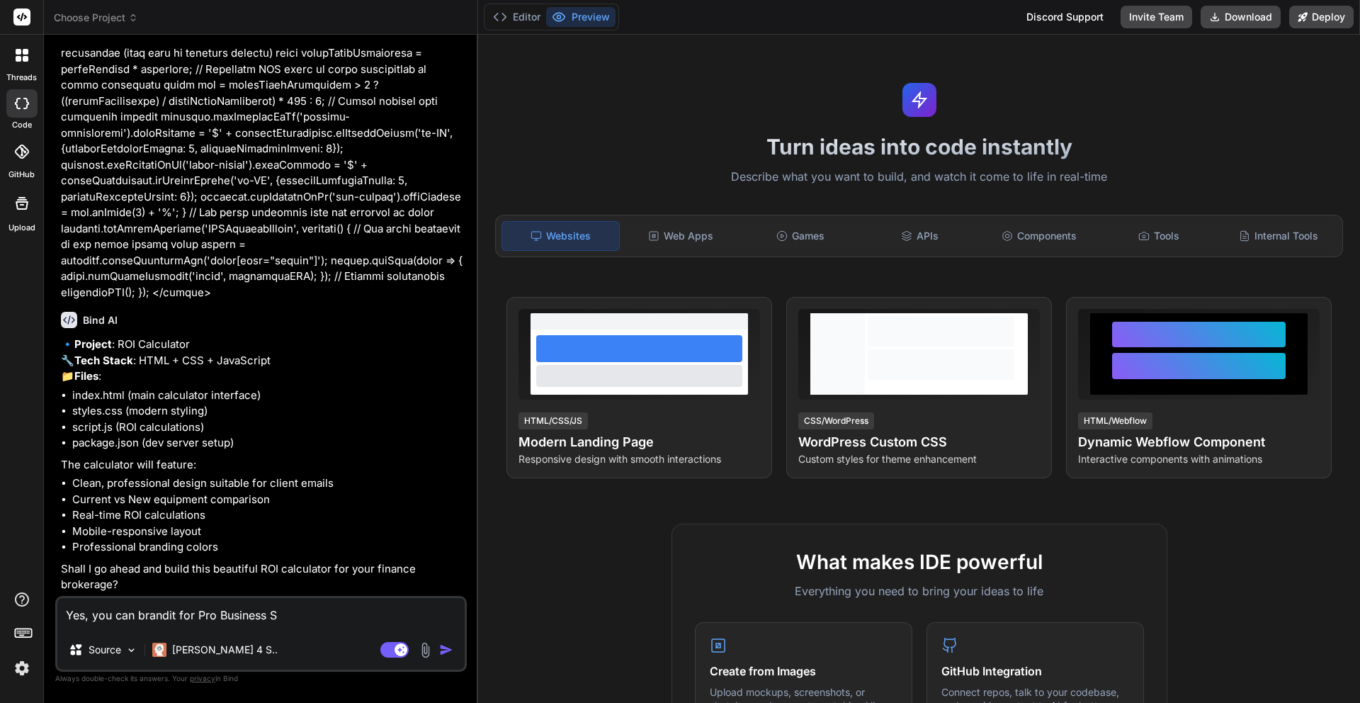
type textarea "x"
type textarea "Yes, you can brandit for Pro Business Ser"
type textarea "x"
type textarea "Yes, you can brandit for Pro Business Serv"
type textarea "x"
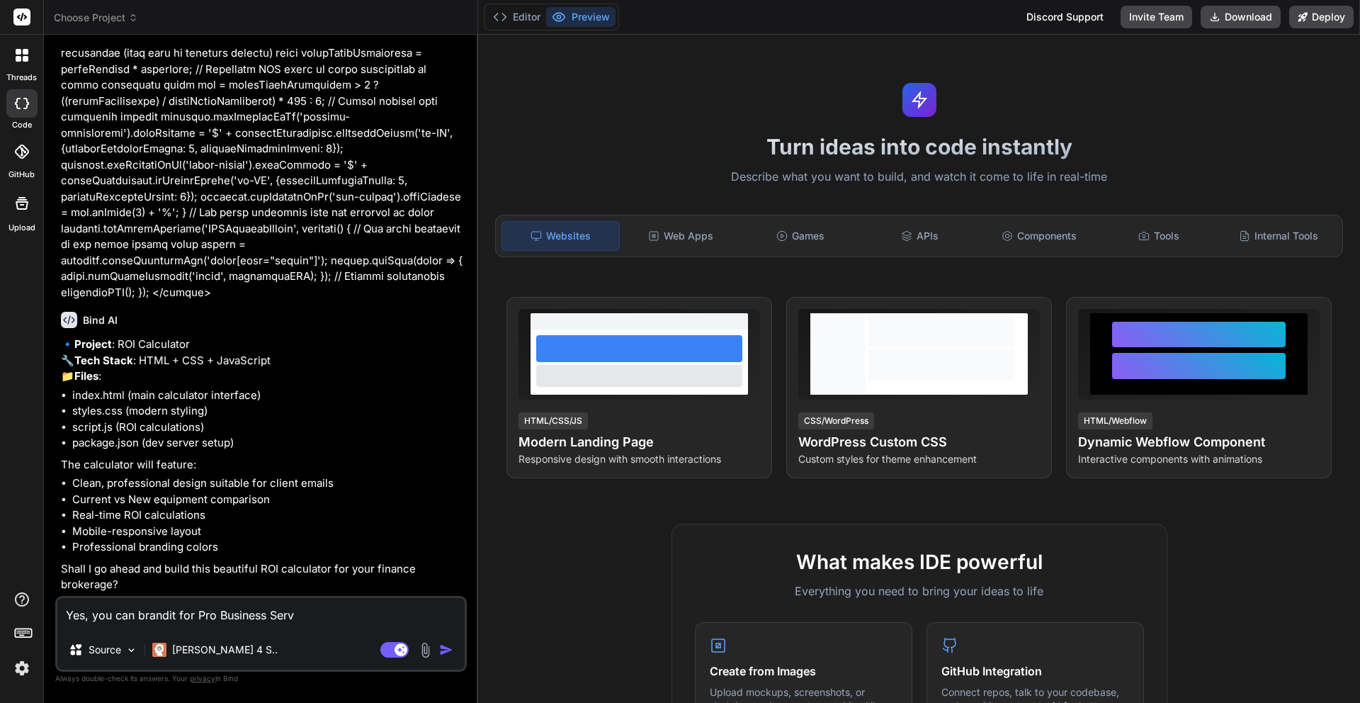
type textarea "Yes, you can brandit for Pro Business Servi"
type textarea "x"
type textarea "Yes, you can brandit for Pro Business Servic"
type textarea "x"
type textarea "Yes, you can brandit for Pro Business Service"
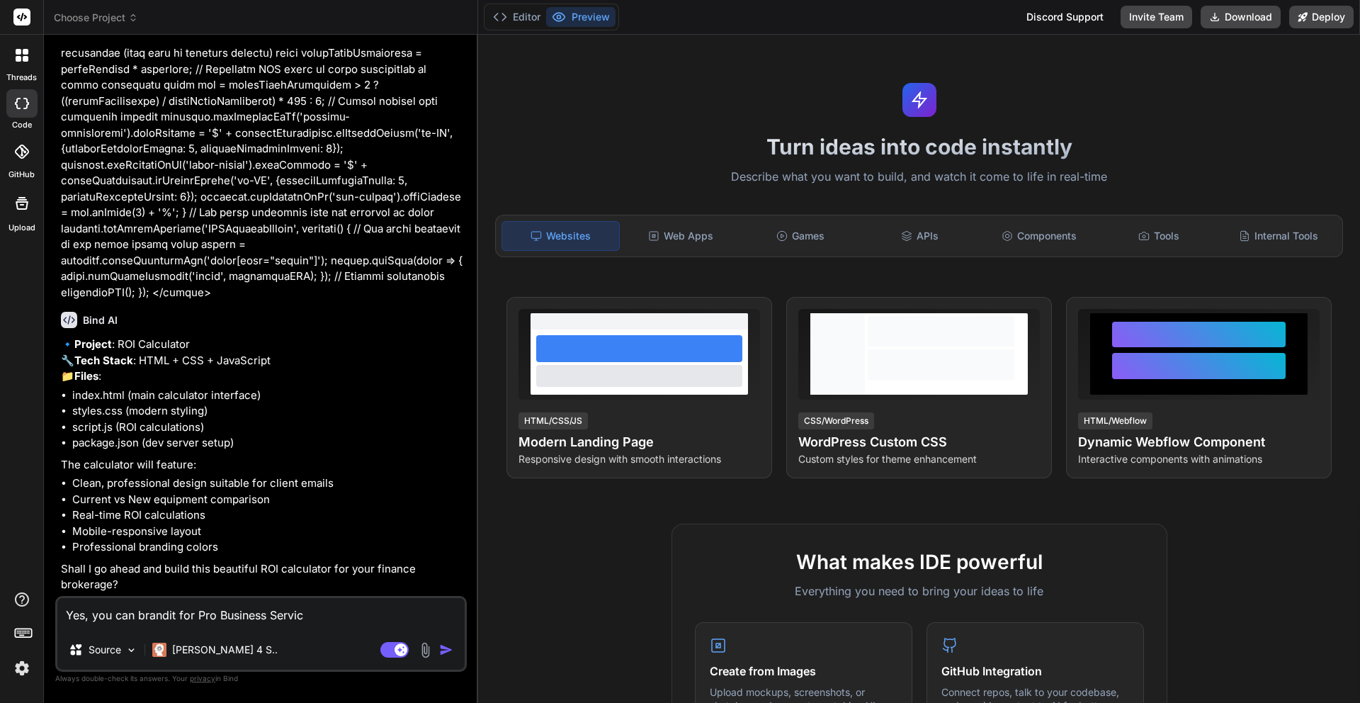
type textarea "x"
type textarea "Yes, you can brandit for Pro Business Service"
type textarea "x"
type textarea "Yes, you can brandit for Pro Business Service |"
type textarea "x"
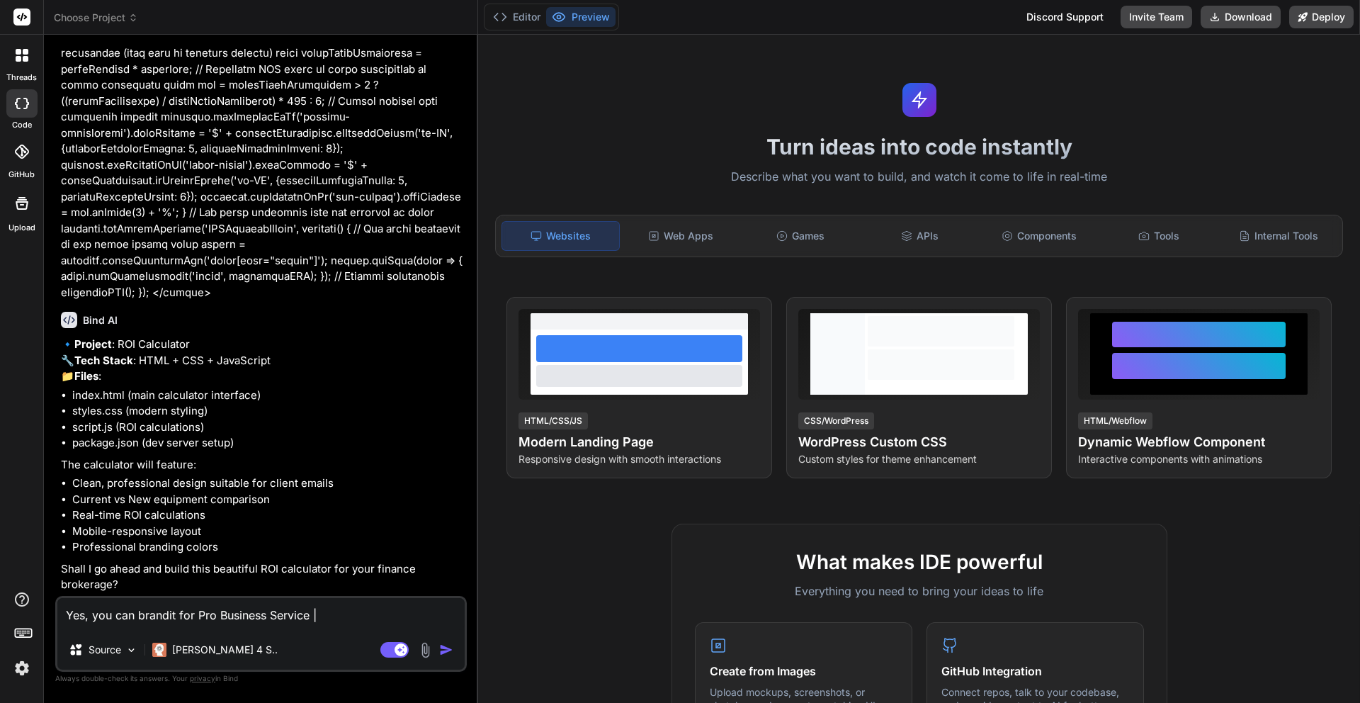
type textarea "Yes, you can brandit for Pro Business Service |"
type textarea "x"
type textarea "Yes, you can brandit for Pro Business Service | K"
type textarea "x"
type textarea "Yes, you can brandit for Pro Business Service | Ke"
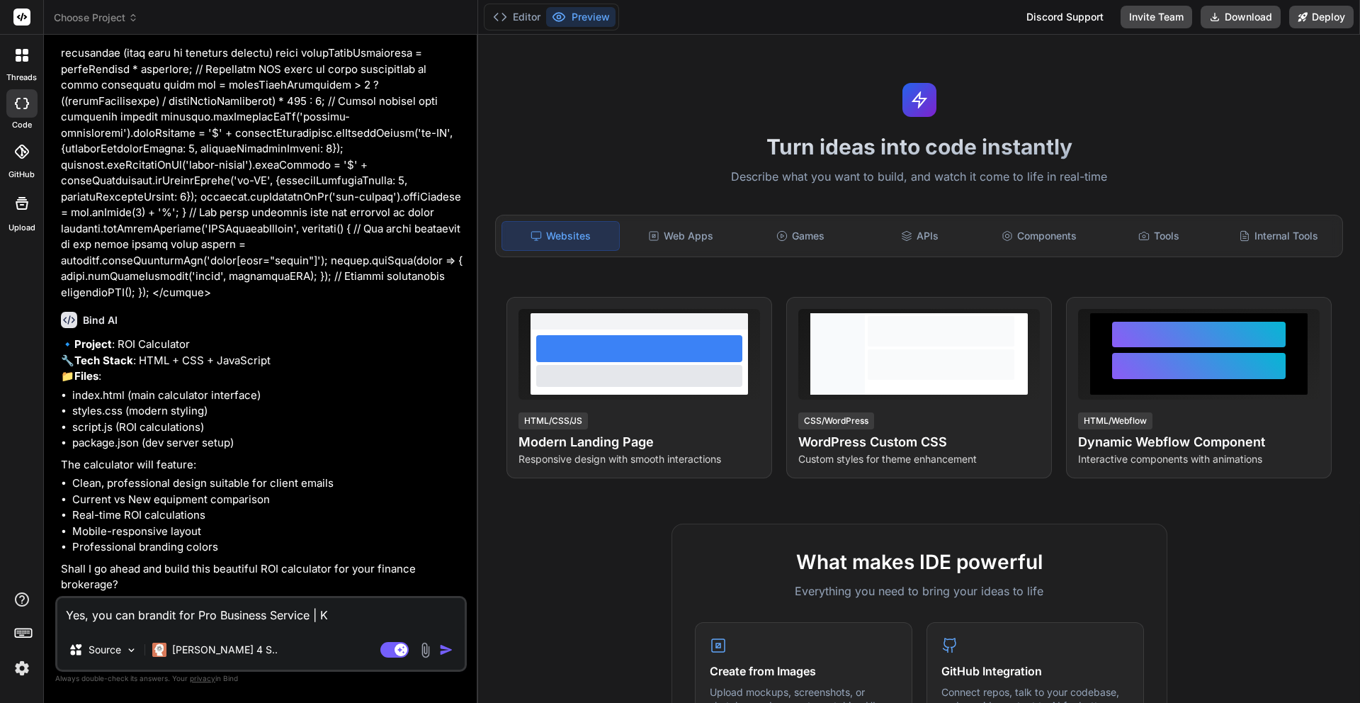
type textarea "x"
type textarea "Yes, you can brandit for Pro Business Service | Kee"
type textarea "x"
type textarea "Yes, you can brandit for Pro Business Service | Keen"
type textarea "x"
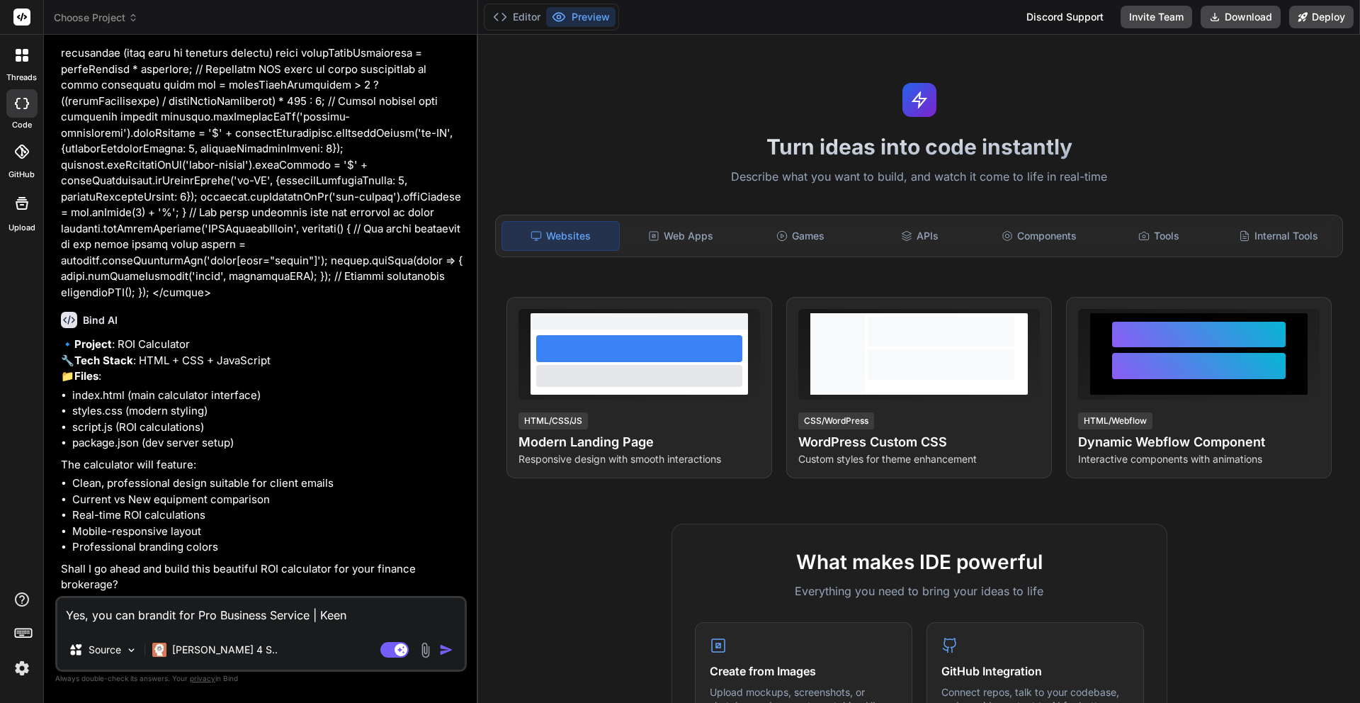
type textarea "Yes, you can brandit for Pro Business Service | [PERSON_NAME]"
type textarea "x"
type textarea "Yes, you can brandit for Pro Business Service | [PERSON_NAME]"
type textarea "x"
type textarea "Yes, you can brandit for Pro Business Service | [PERSON_NAME]"
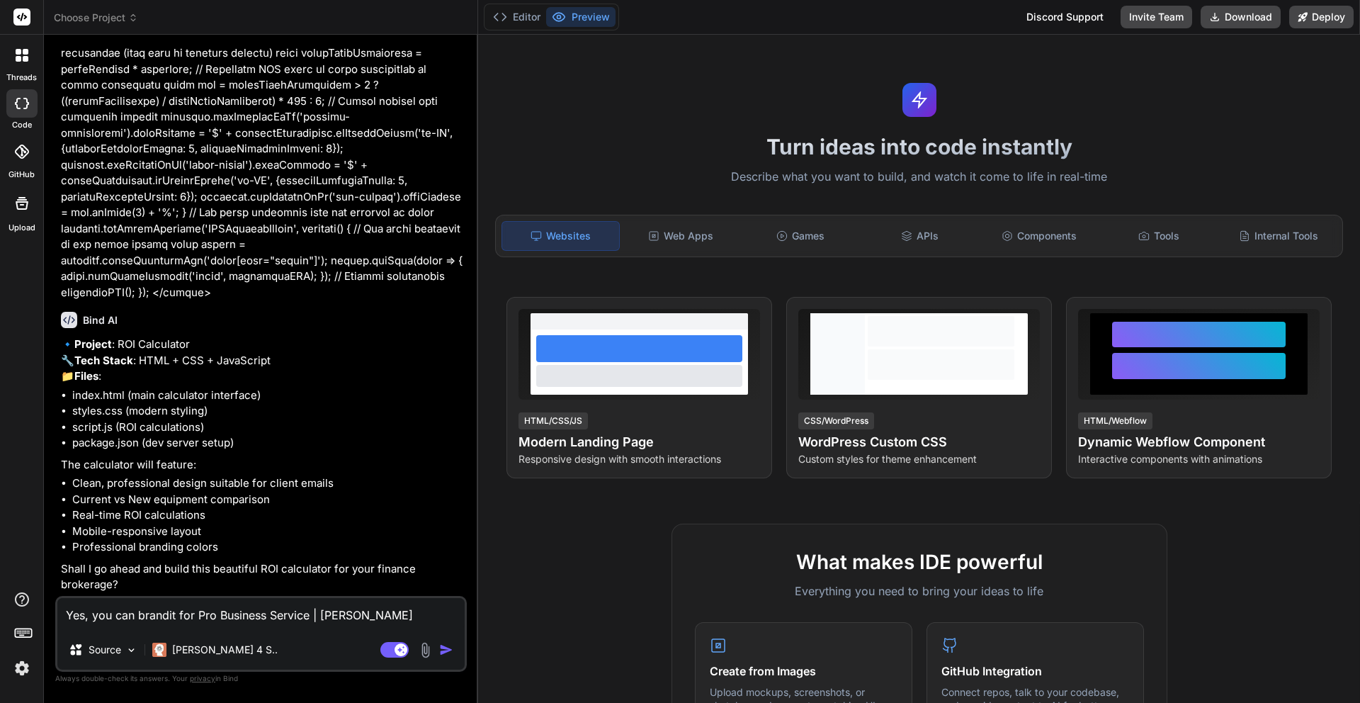
type textarea "x"
type textarea "Yes, you can brandit for Pro Business Service | [PERSON_NAME]"
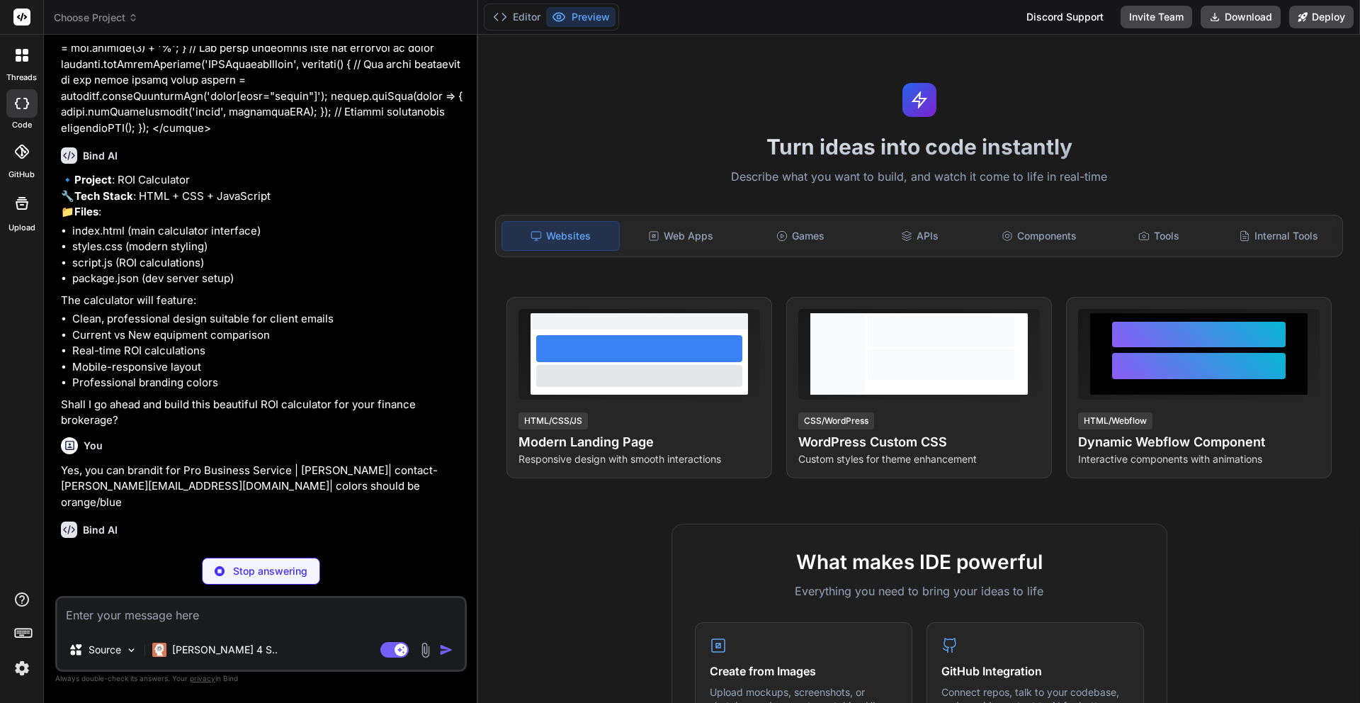
scroll to position [755, 0]
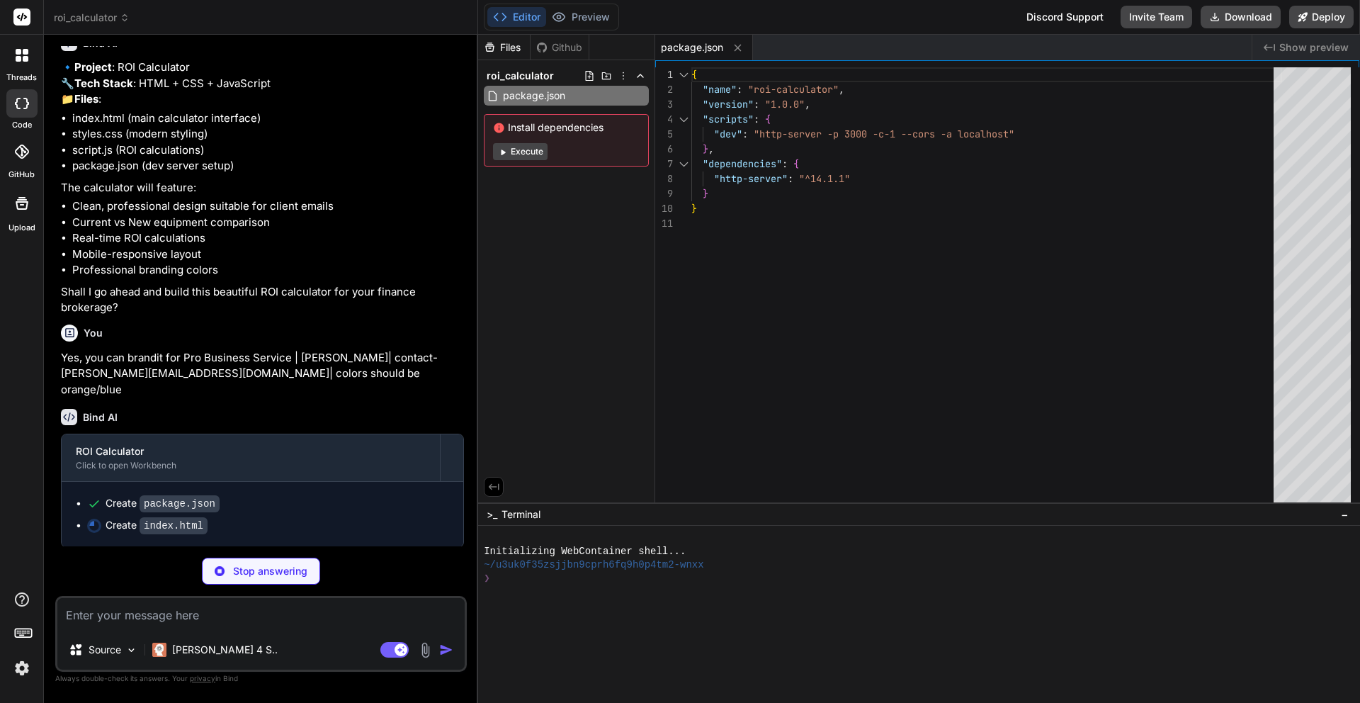
click at [518, 160] on button "Execute" at bounding box center [520, 151] width 55 height 17
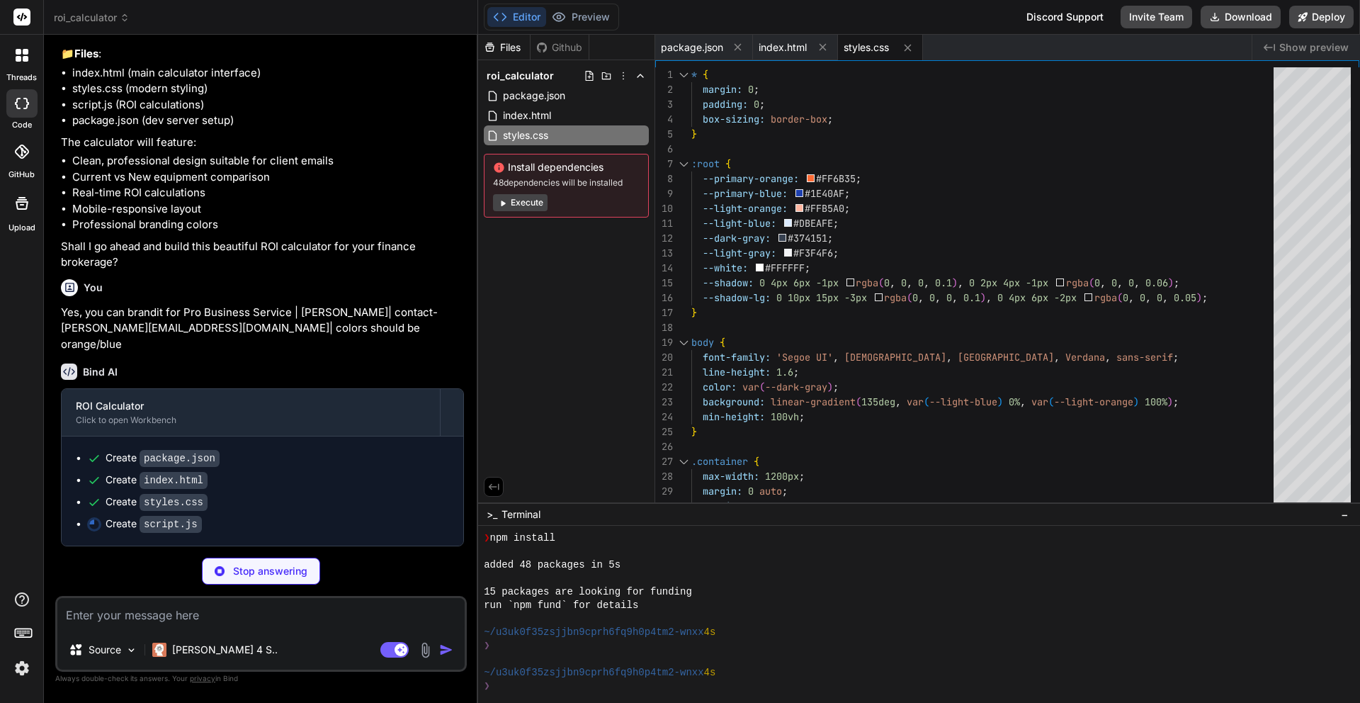
scroll to position [948, 0]
click at [529, 211] on button "Execute" at bounding box center [520, 202] width 55 height 17
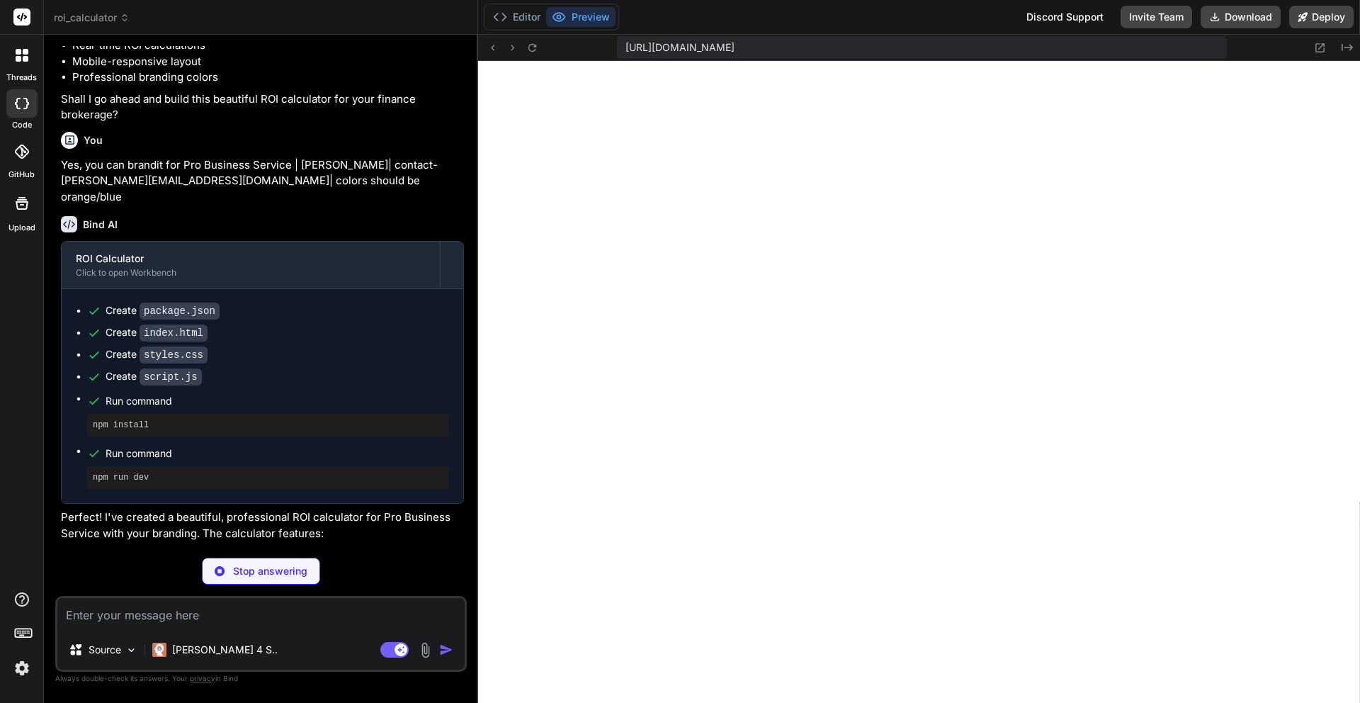
scroll to position [1010, 0]
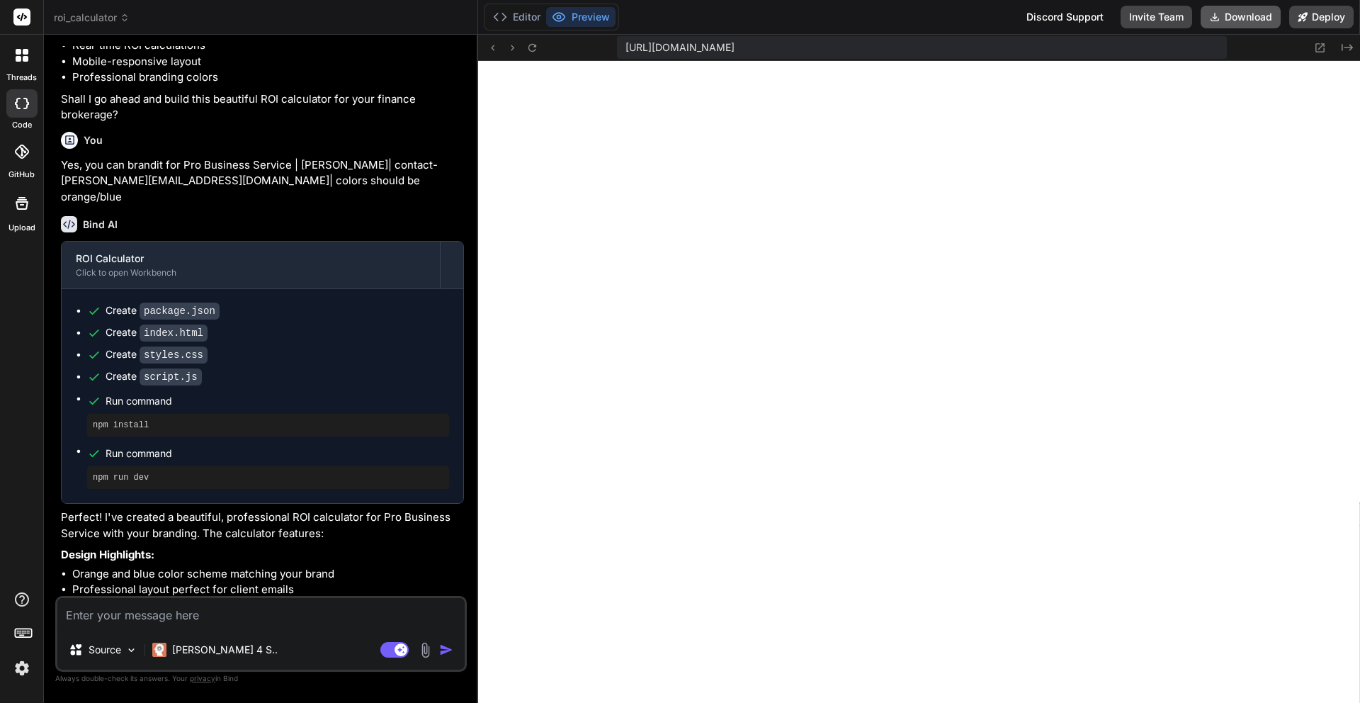
click at [1211, 24] on button "Download" at bounding box center [1241, 17] width 80 height 23
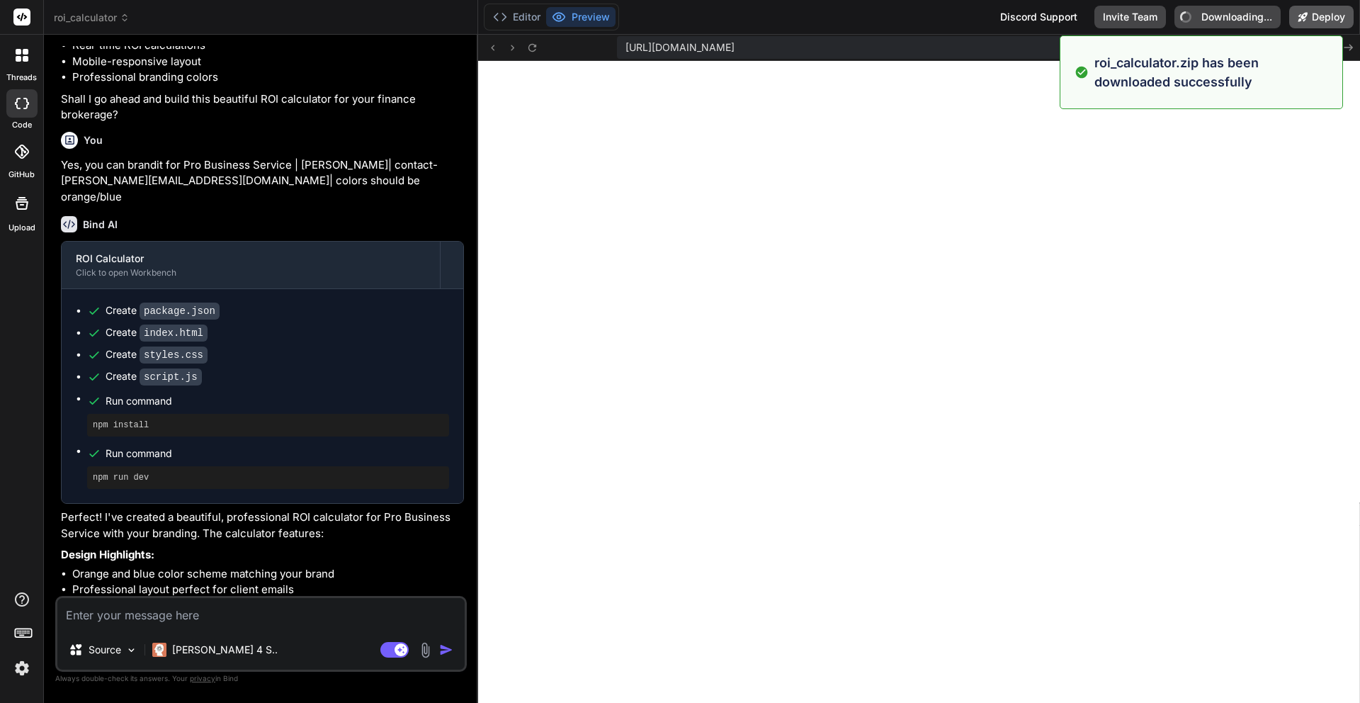
click at [1316, 23] on button "Deploy" at bounding box center [1321, 17] width 64 height 23
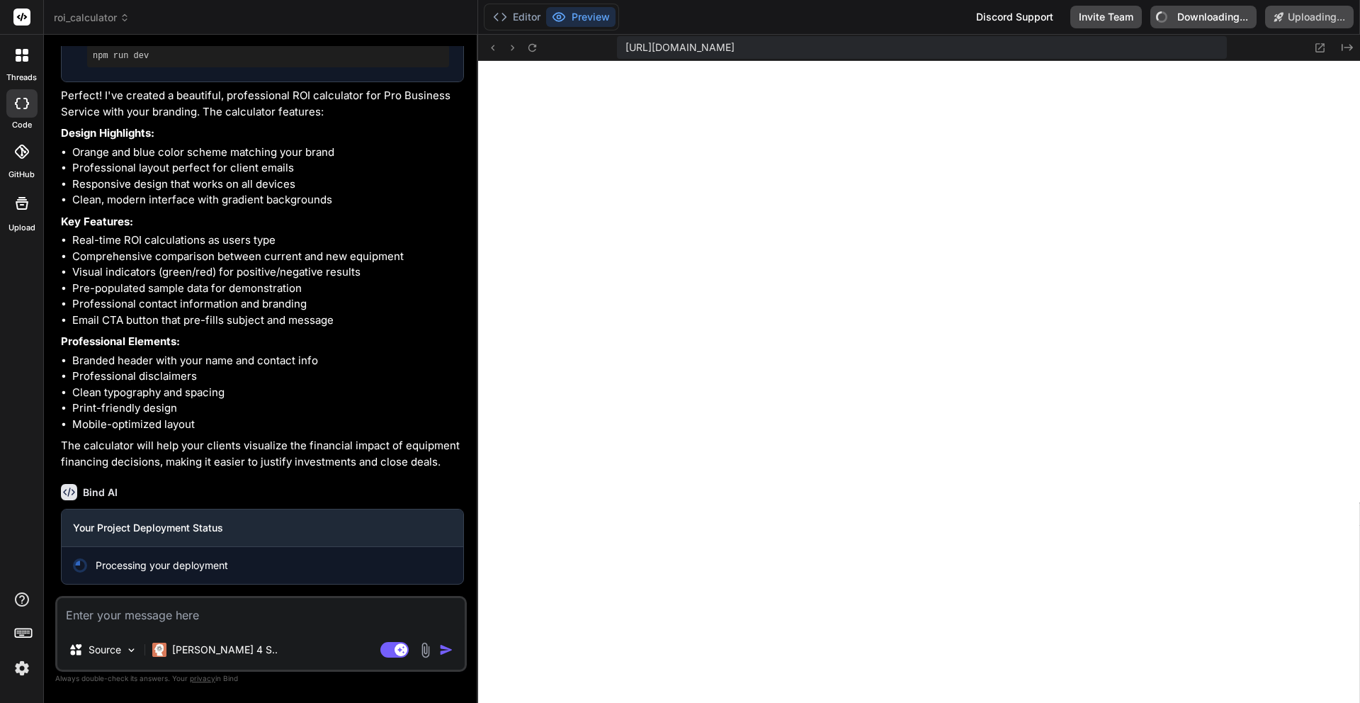
scroll to position [1559, 0]
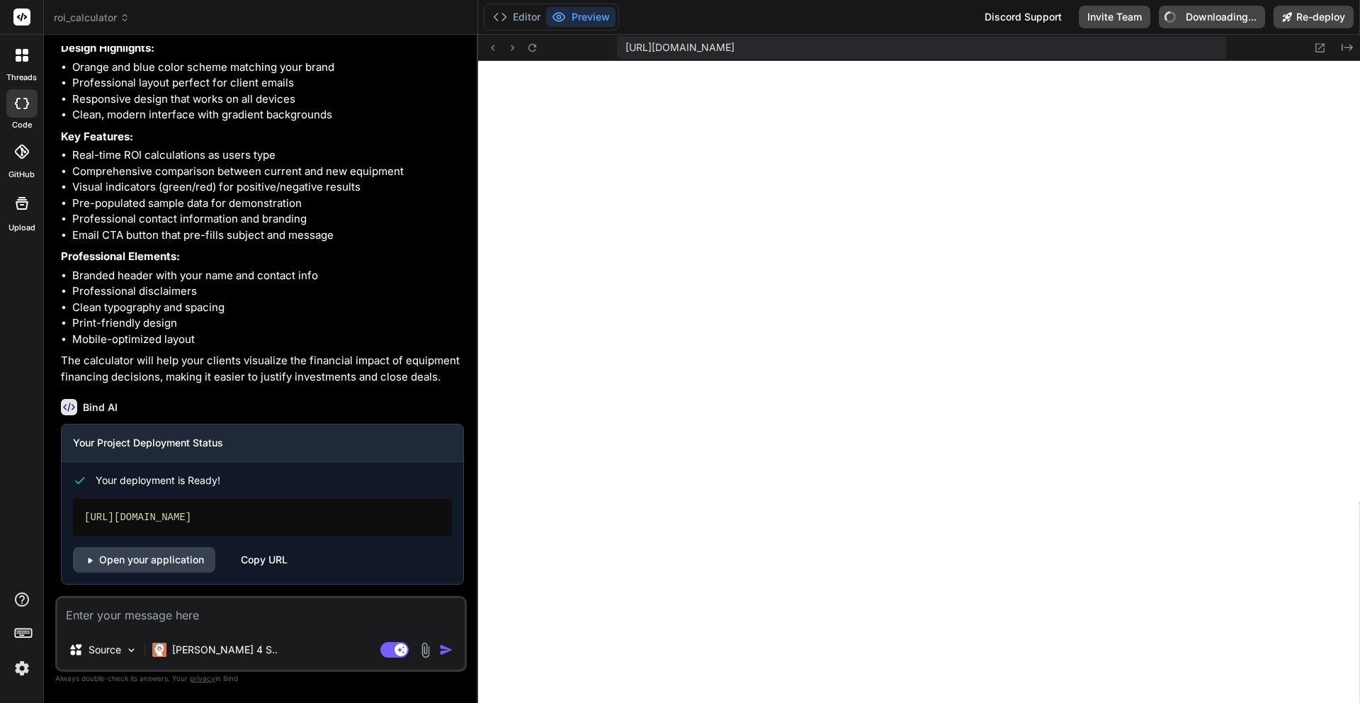
click at [1277, 50] on div "[URL][DOMAIN_NAME] Created with Pixso." at bounding box center [919, 48] width 882 height 26
click at [1229, 51] on div "[URL][DOMAIN_NAME] Created with Pixso." at bounding box center [919, 48] width 882 height 26
click at [827, 19] on div "Editor Preview Discord Support Invite Team Downloading... Re-deploy" at bounding box center [919, 17] width 882 height 35
click at [206, 547] on link "Open your application" at bounding box center [144, 560] width 142 height 26
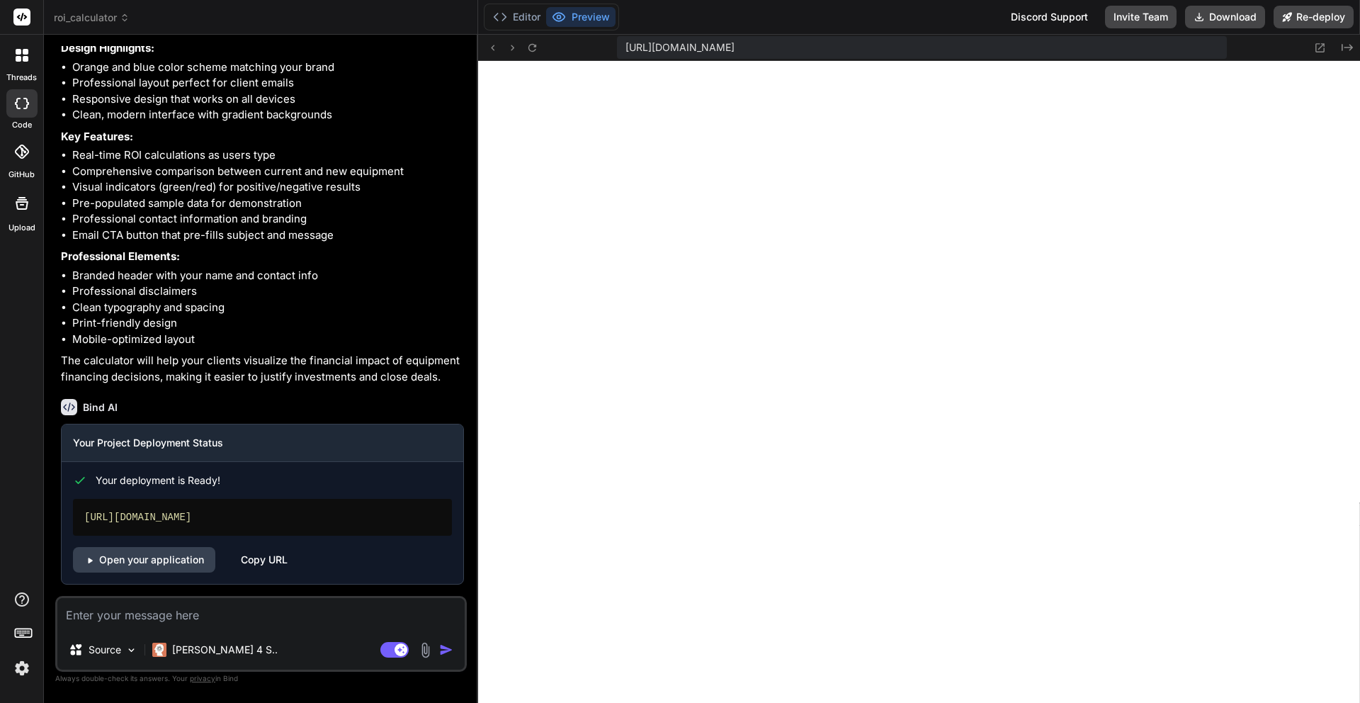
click at [130, 601] on textarea at bounding box center [260, 614] width 407 height 32
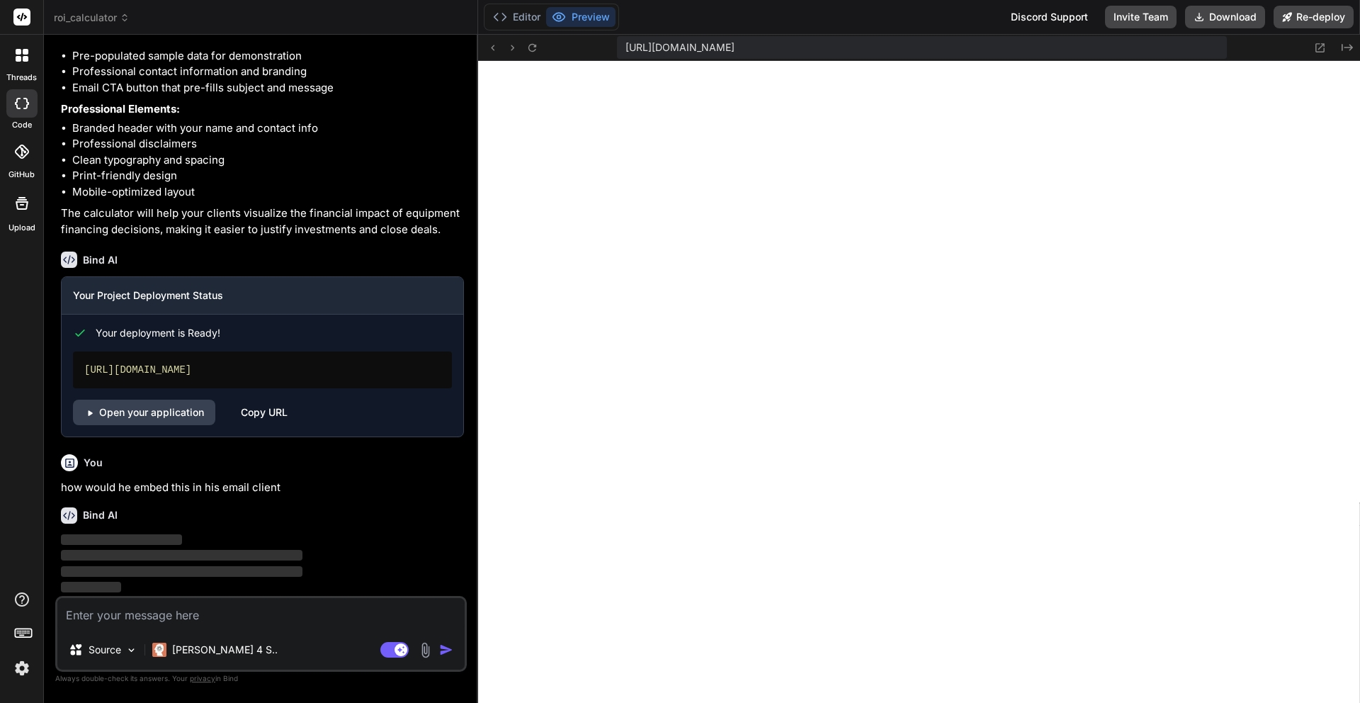
scroll to position [1826, 0]
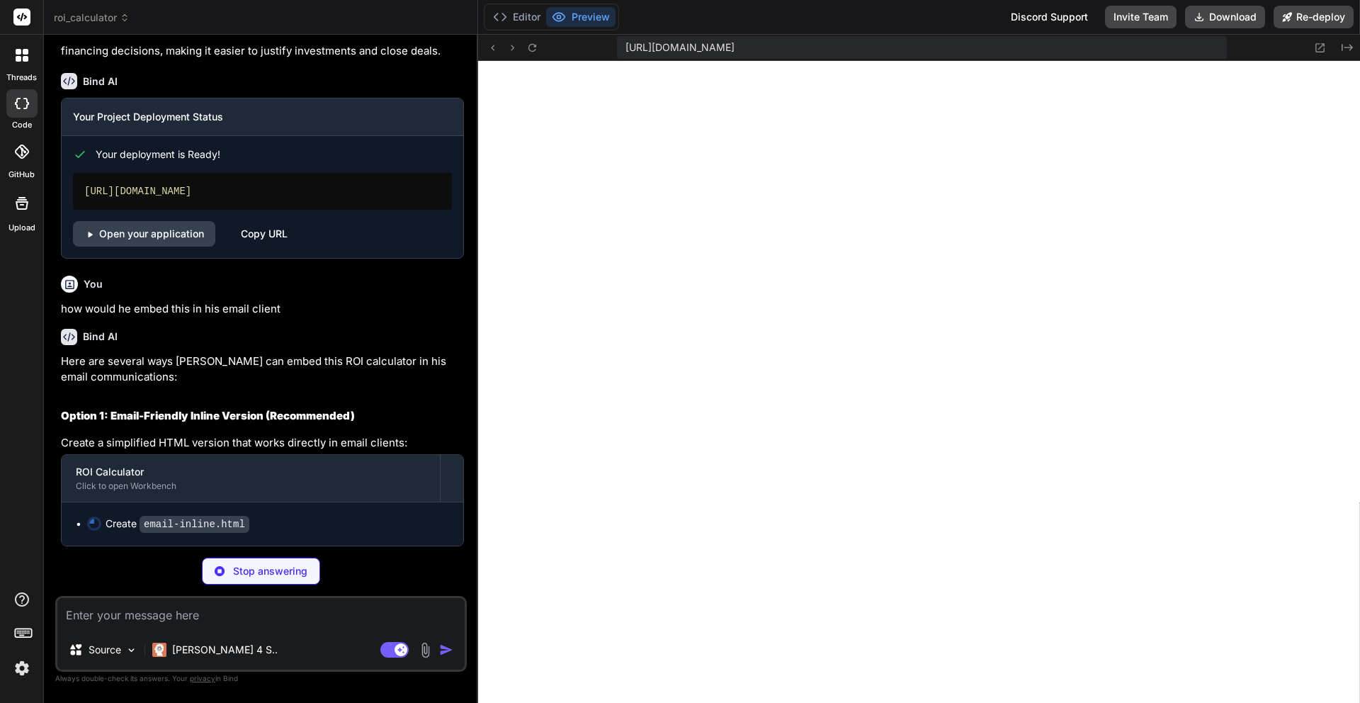
click at [134, 558] on div "Stop answering" at bounding box center [261, 571] width 412 height 27
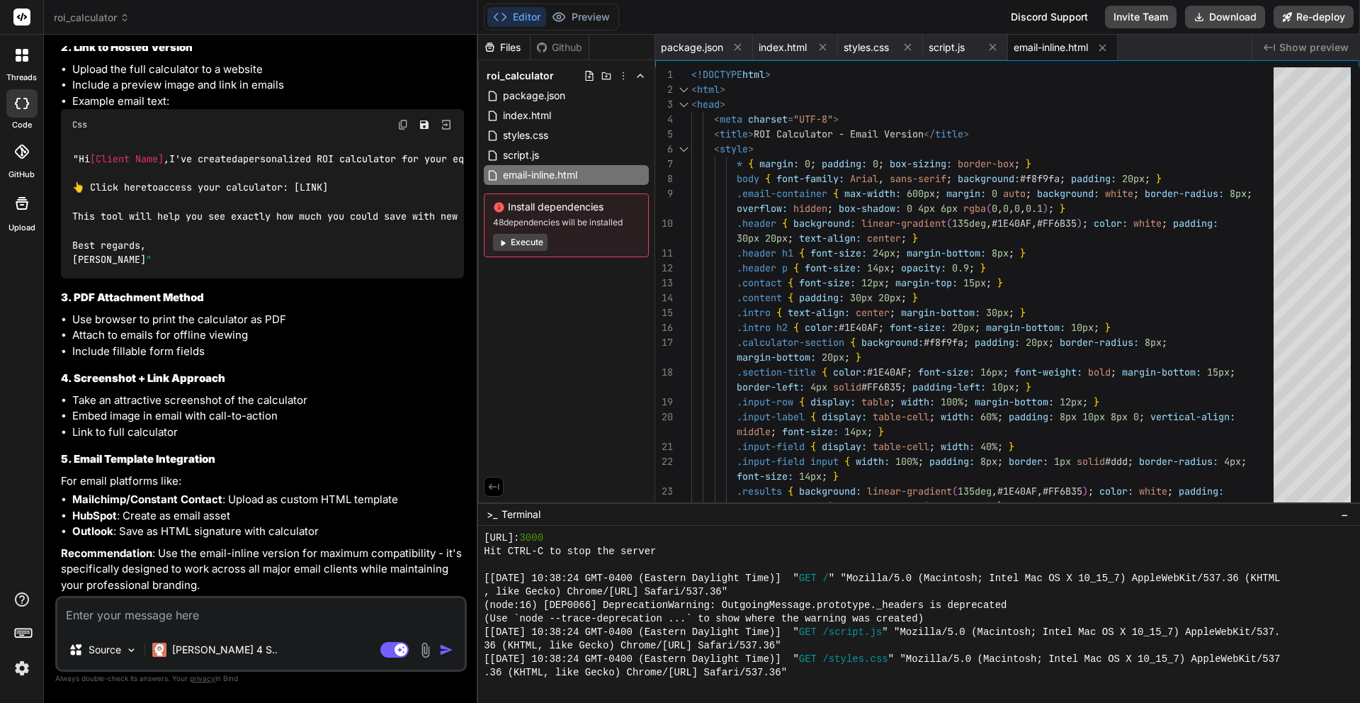
scroll to position [2580, 0]
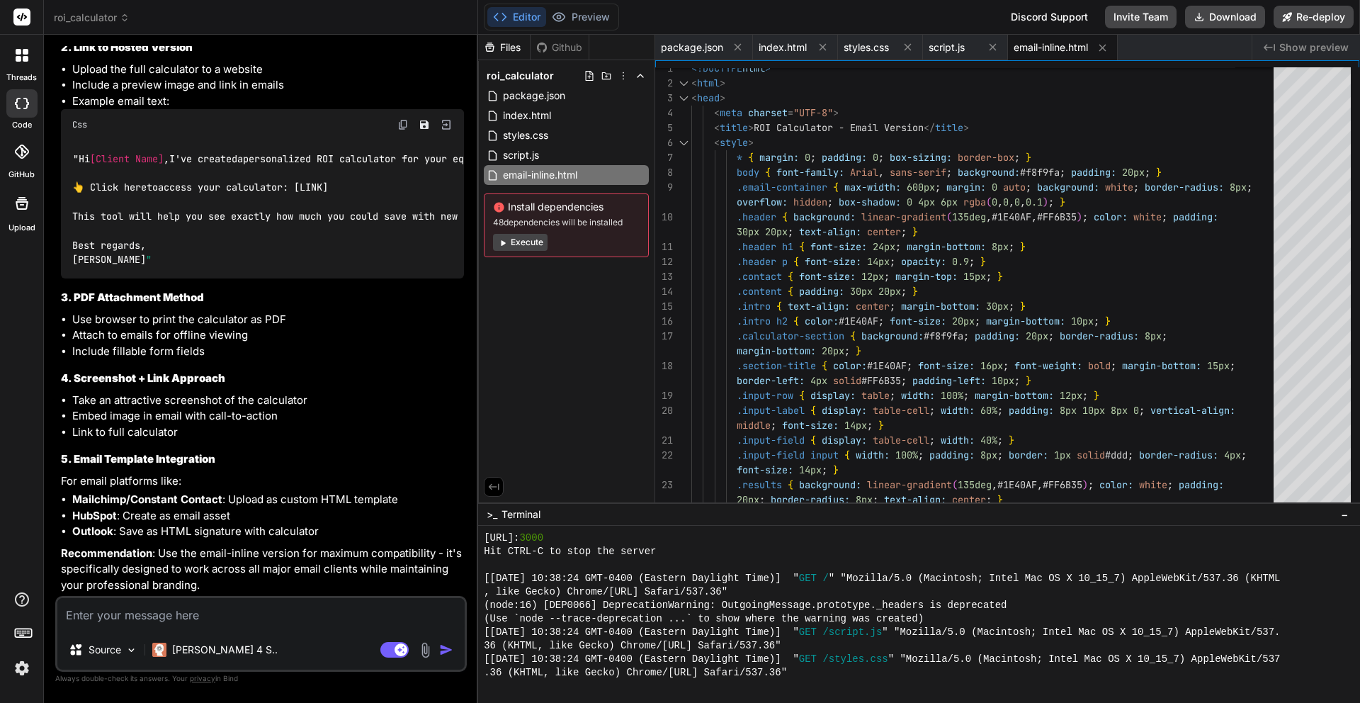
click at [1088, 52] on span "email-inline.html" at bounding box center [1051, 47] width 74 height 14
click at [1088, 48] on span "email-inline.html" at bounding box center [1051, 47] width 74 height 14
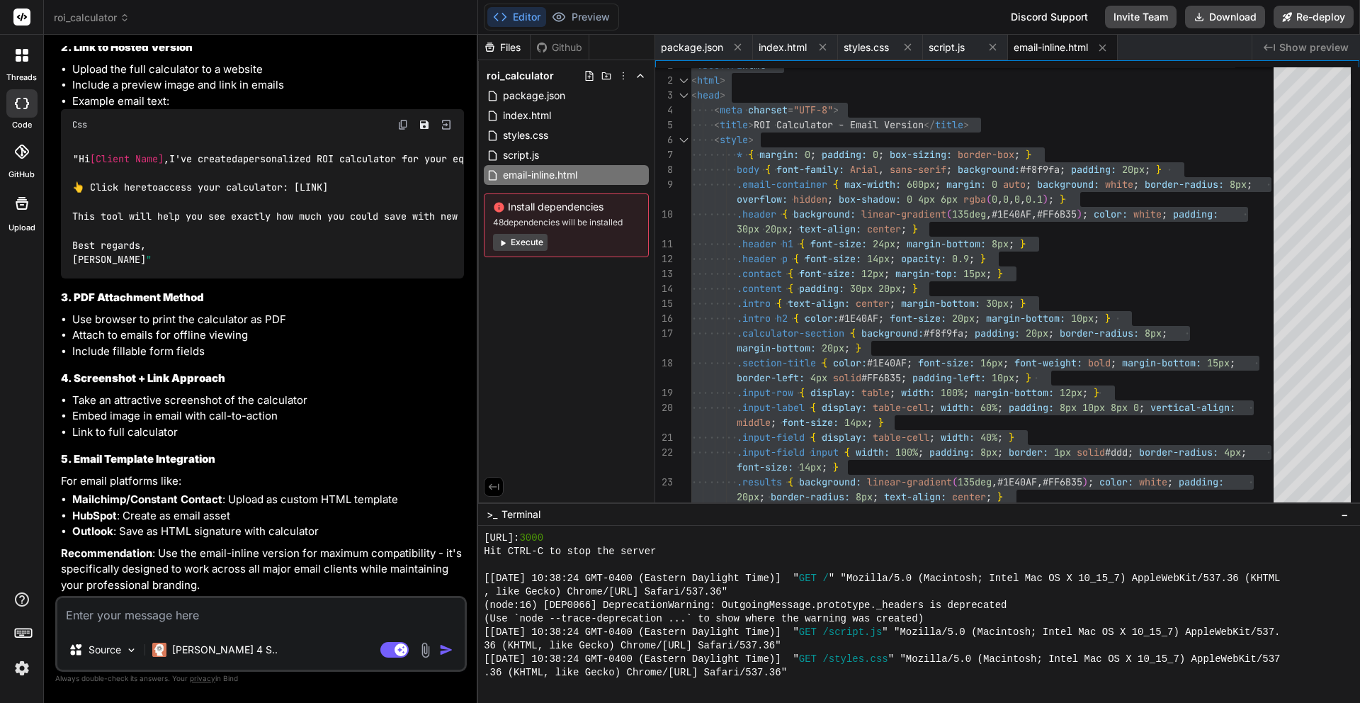
click at [1088, 43] on span "email-inline.html" at bounding box center [1051, 47] width 74 height 14
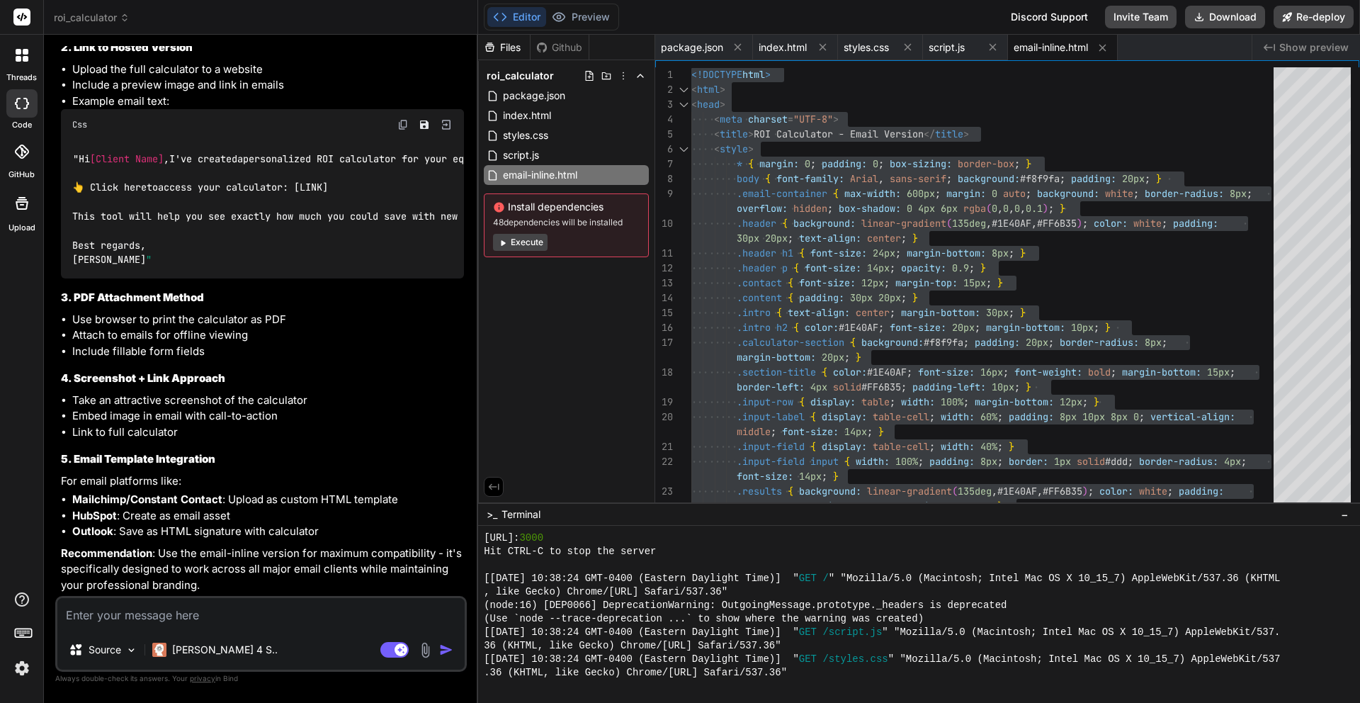
scroll to position [2575, 0]
click at [285, 598] on textarea at bounding box center [260, 614] width 407 height 32
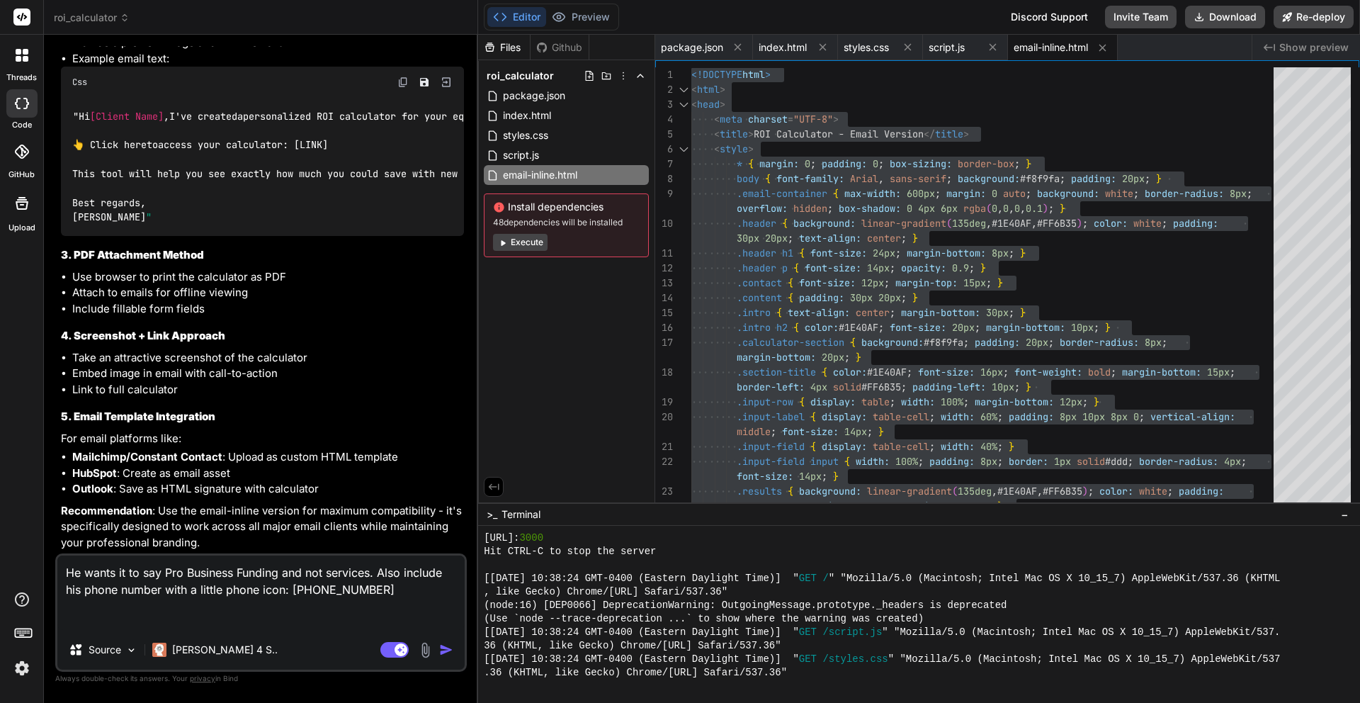
click at [440, 643] on img "button" at bounding box center [446, 650] width 14 height 14
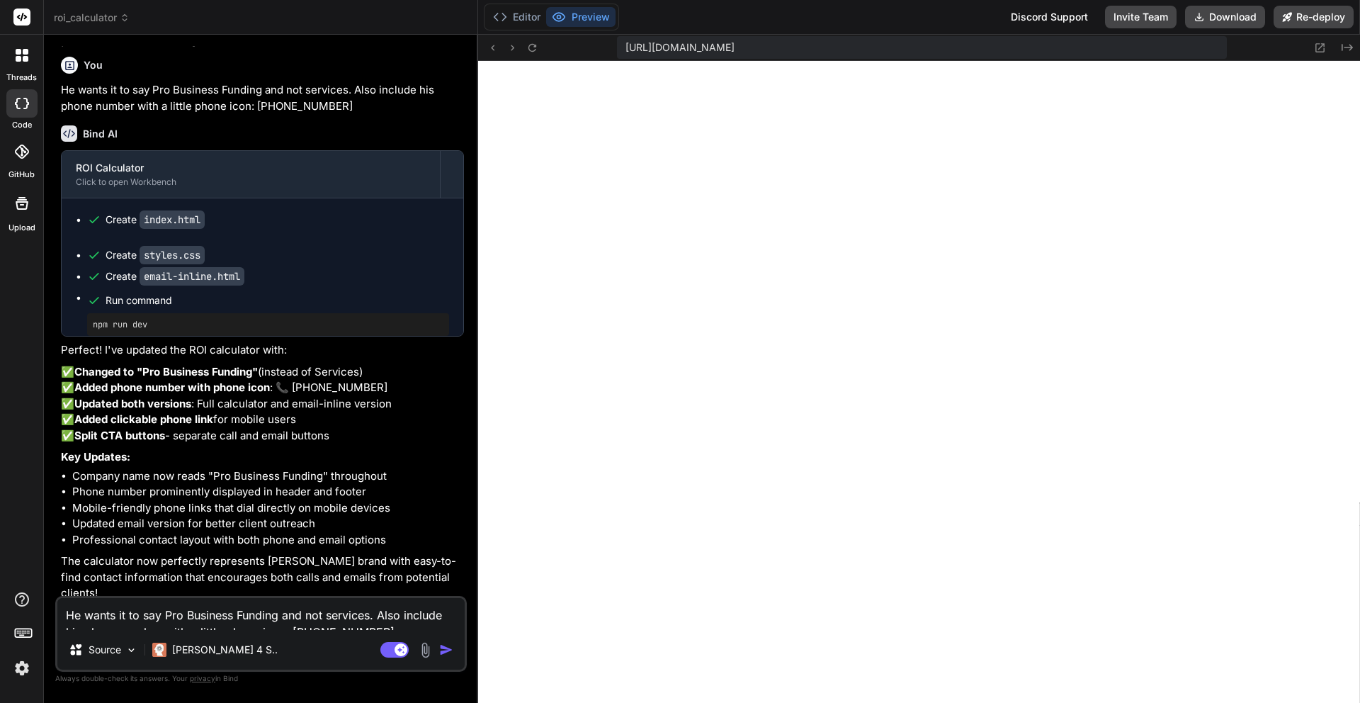
scroll to position [1494, 0]
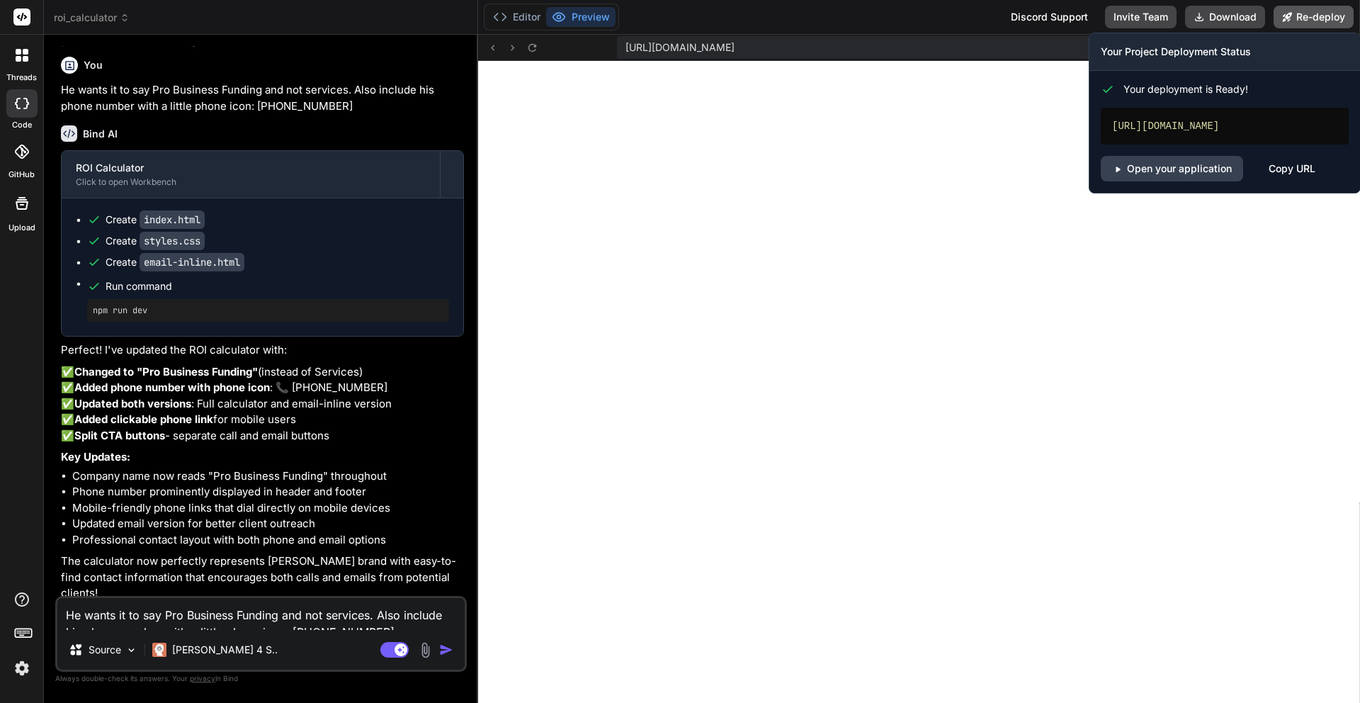
click at [1281, 21] on button "Re-deploy" at bounding box center [1314, 17] width 80 height 23
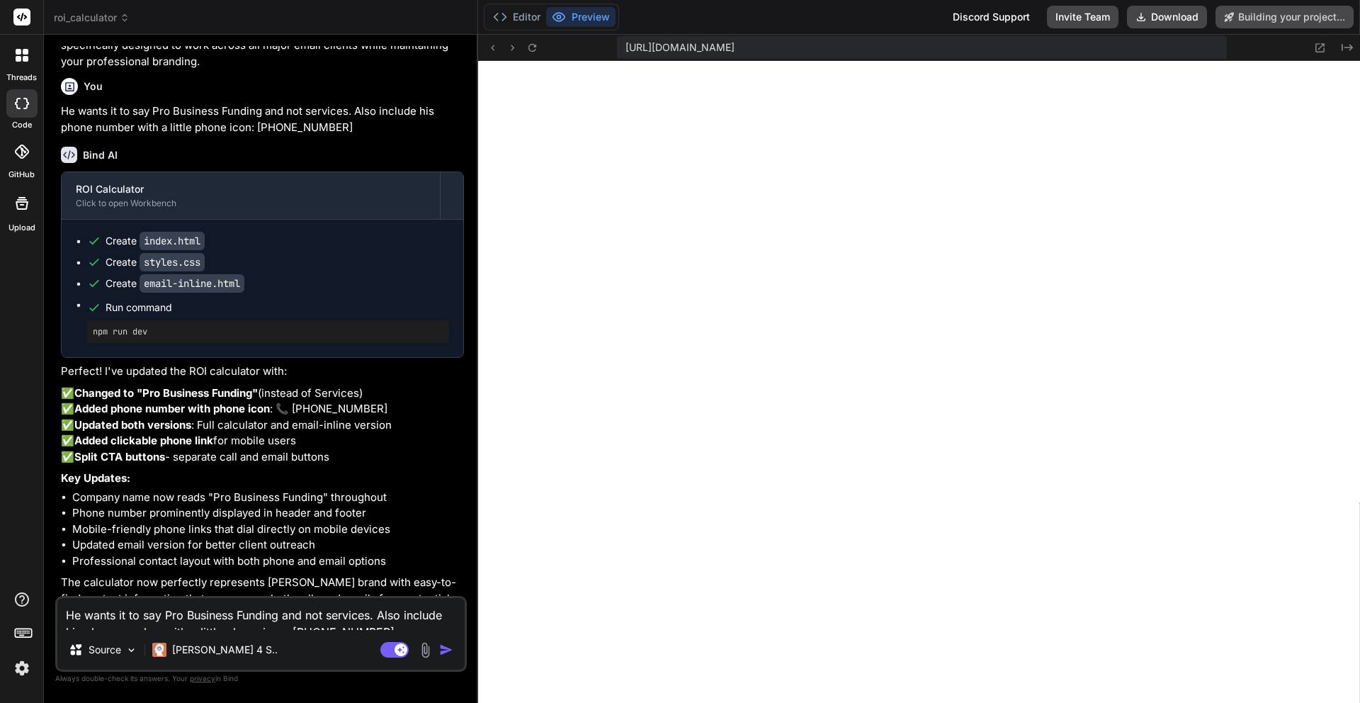
scroll to position [2959, 0]
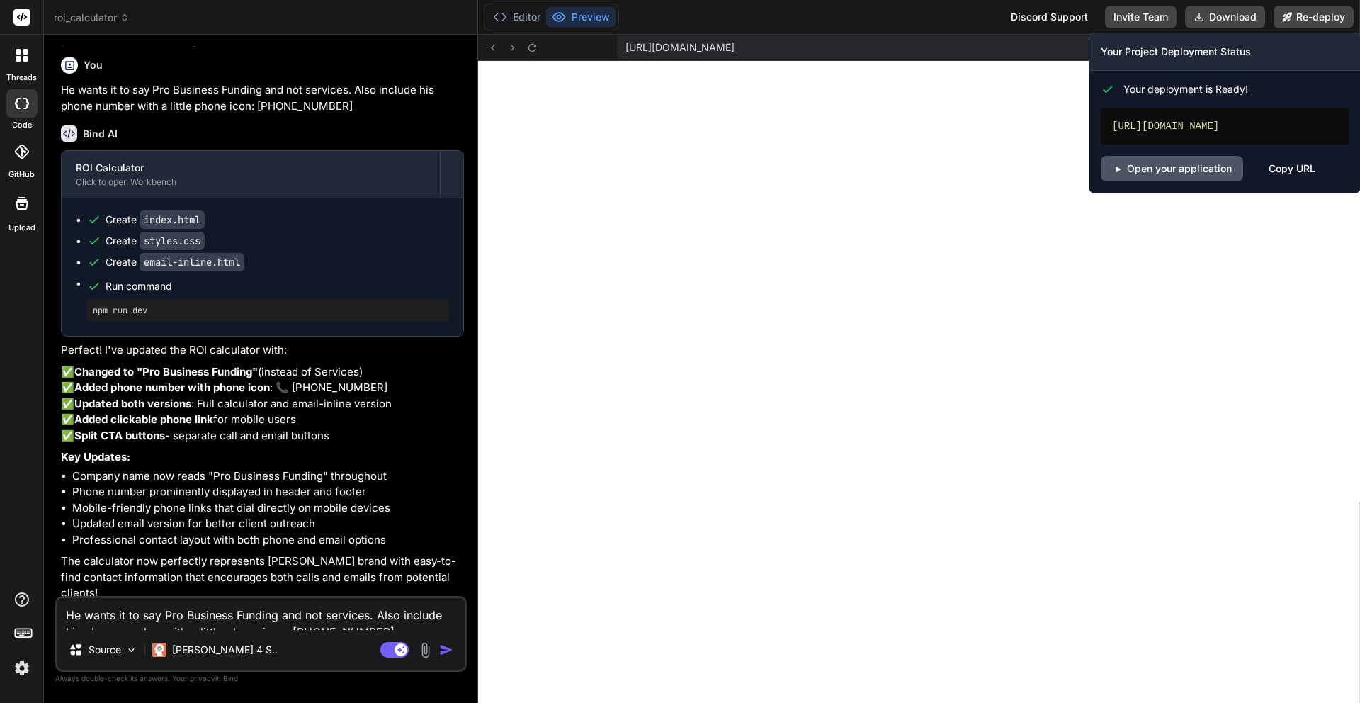
click at [1164, 181] on link "Open your application" at bounding box center [1172, 169] width 142 height 26
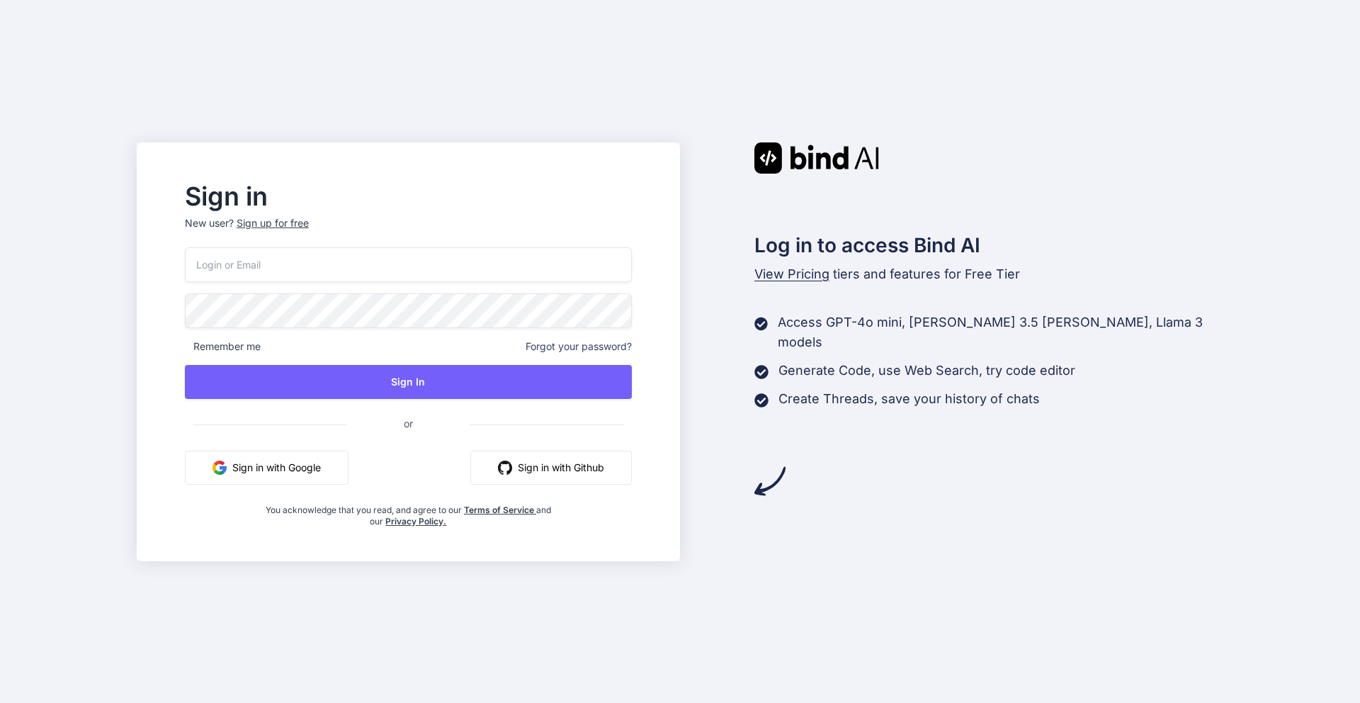
click at [253, 476] on button "Sign in with Google" at bounding box center [267, 468] width 164 height 34
